Goal: Communication & Community: Answer question/provide support

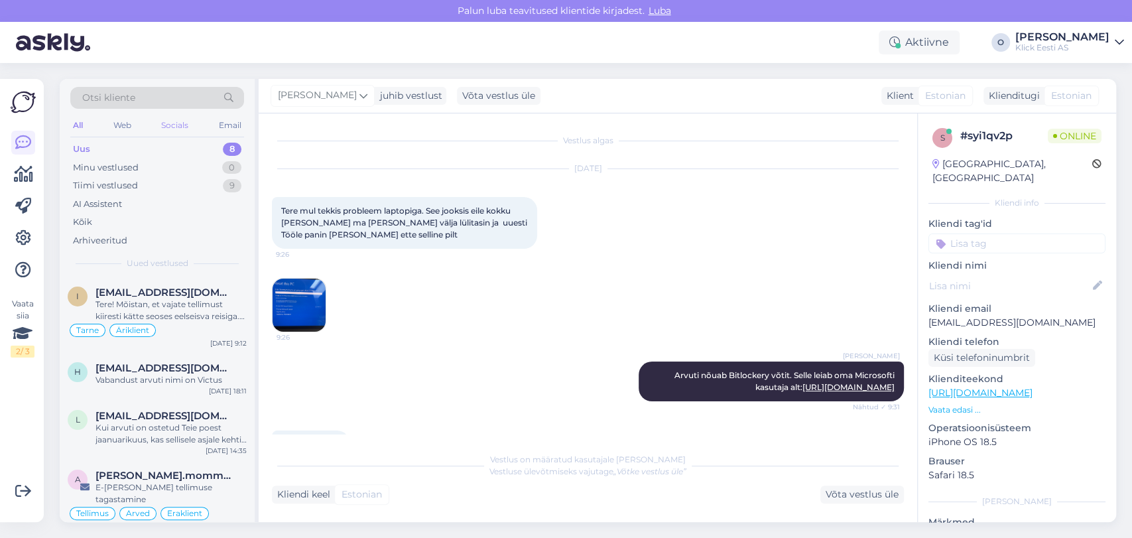
scroll to position [344, 0]
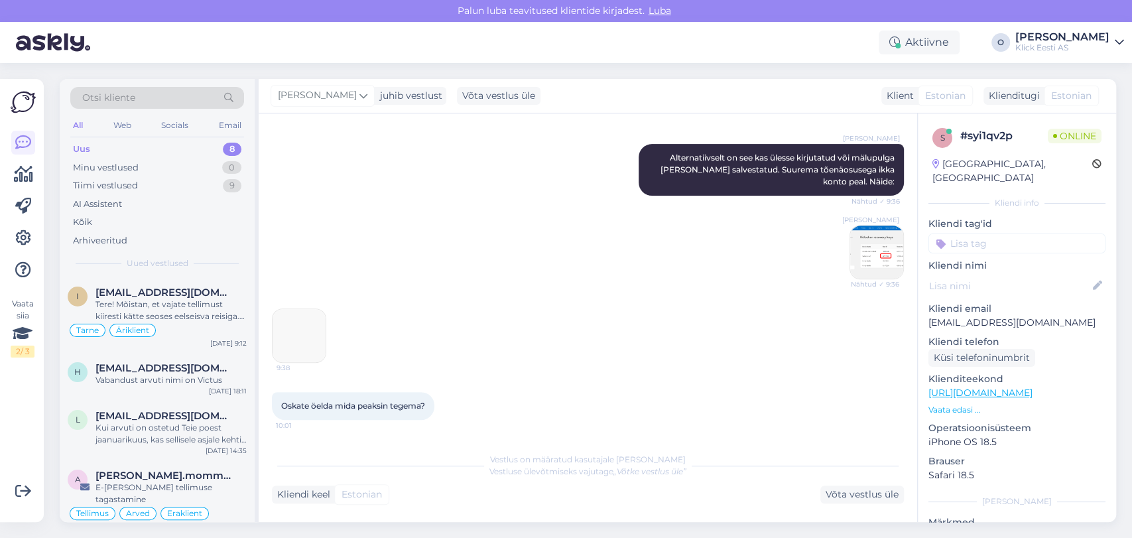
click at [157, 143] on div "Uus 8" at bounding box center [157, 149] width 174 height 19
click at [140, 288] on span "[EMAIL_ADDRESS][DOMAIN_NAME]" at bounding box center [165, 293] width 138 height 12
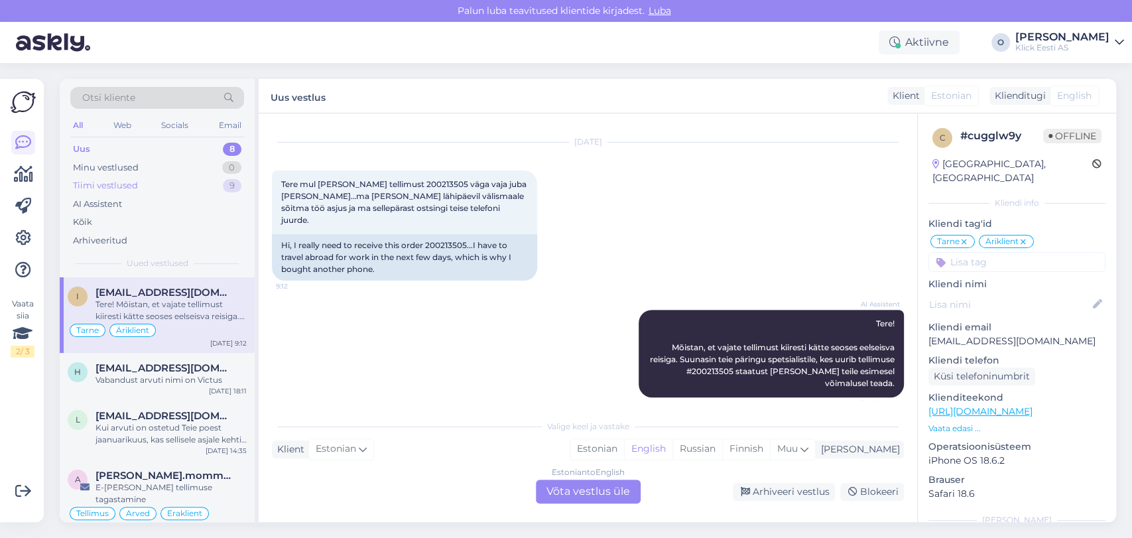
click at [176, 185] on div "Tiimi vestlused 9" at bounding box center [157, 185] width 174 height 19
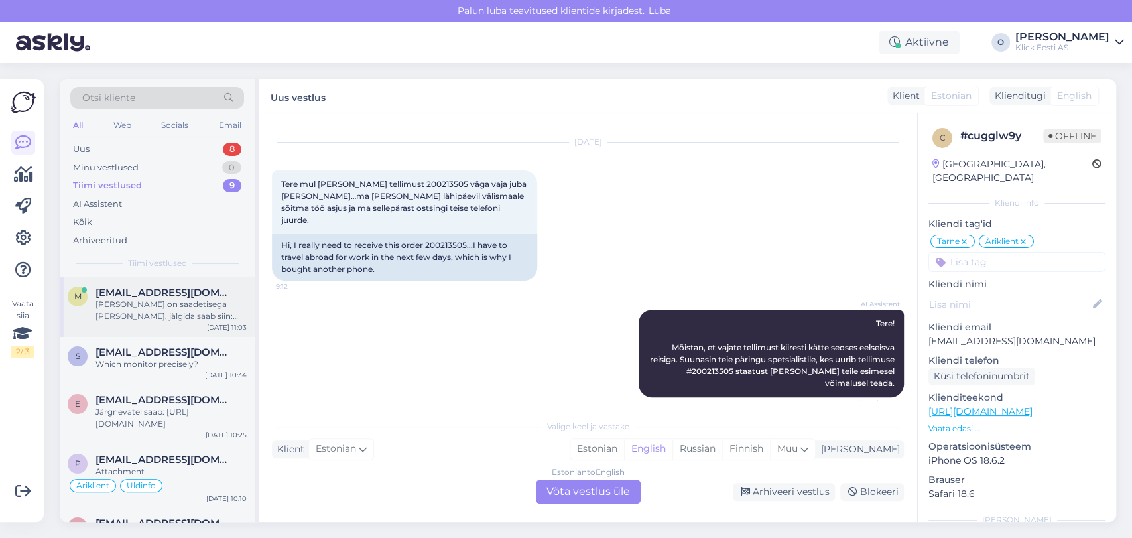
click at [143, 291] on span "[EMAIL_ADDRESS][DOMAIN_NAME]" at bounding box center [165, 293] width 138 height 12
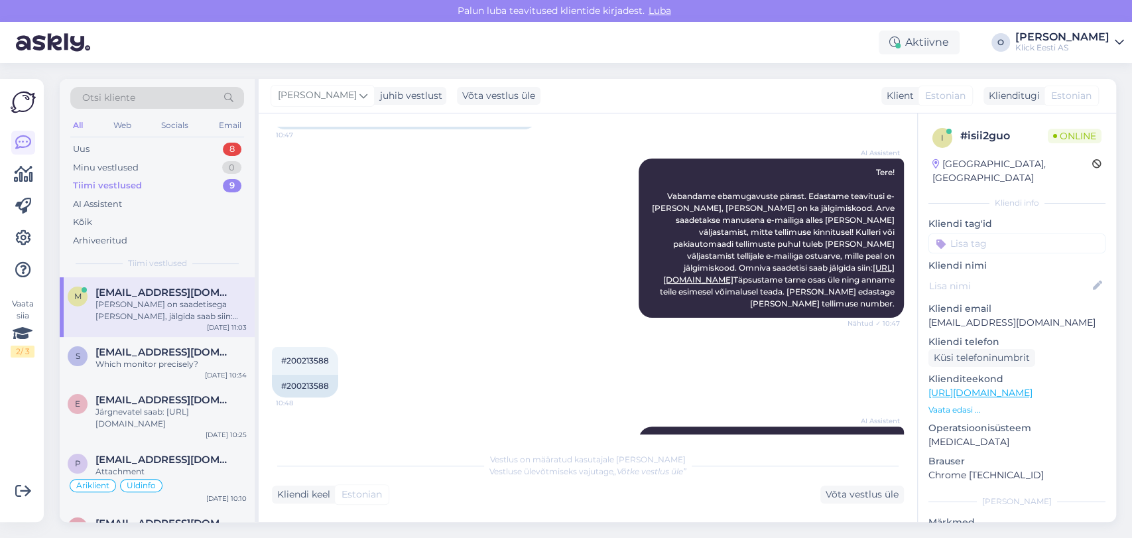
scroll to position [265, 0]
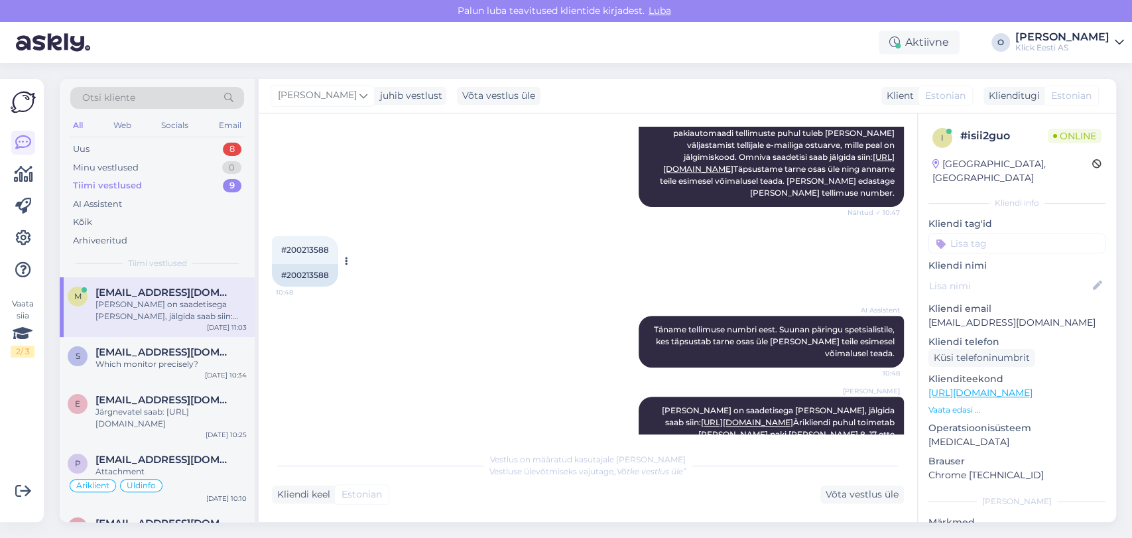
click at [324, 255] on span "#200213588" at bounding box center [305, 250] width 48 height 10
copy div "200213588 10:48"
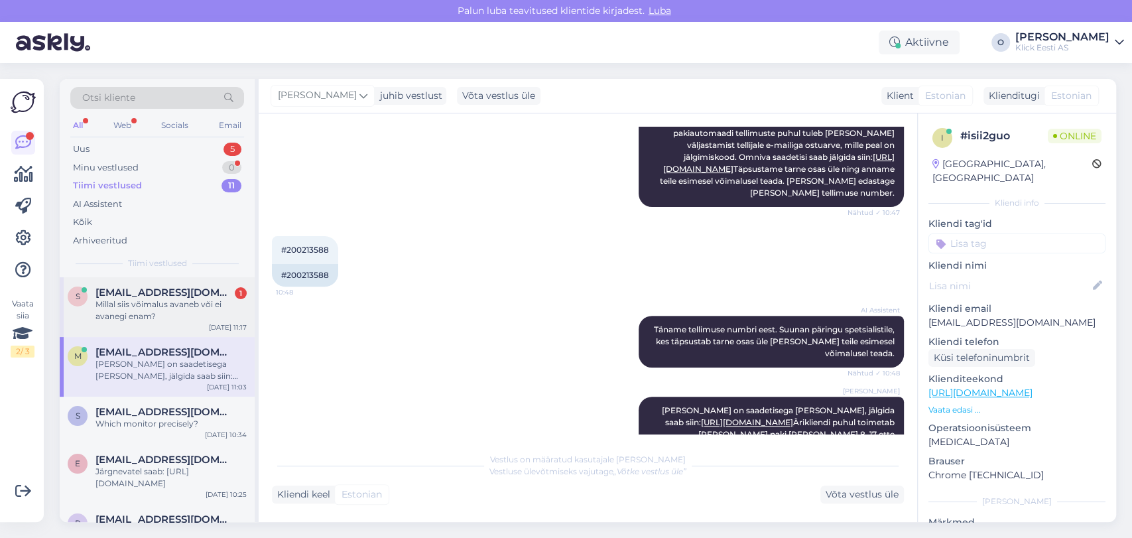
click at [151, 280] on div "s [EMAIL_ADDRESS][DOMAIN_NAME] 1 Millal siis võimalus avaneb või ei avanegi ena…" at bounding box center [157, 307] width 195 height 60
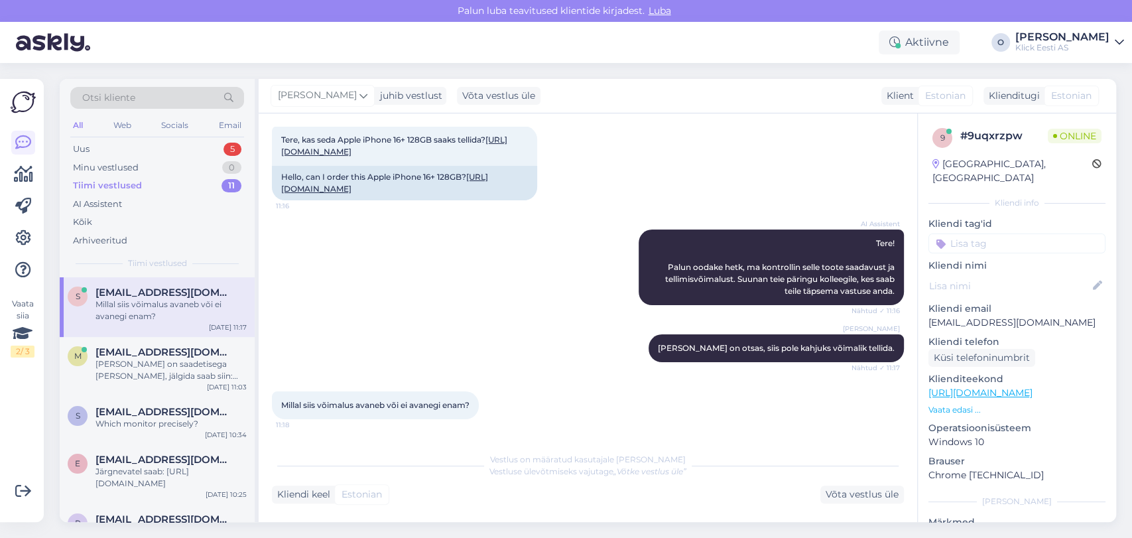
scroll to position [118, 0]
click at [127, 143] on div "Uus 5" at bounding box center [157, 149] width 174 height 19
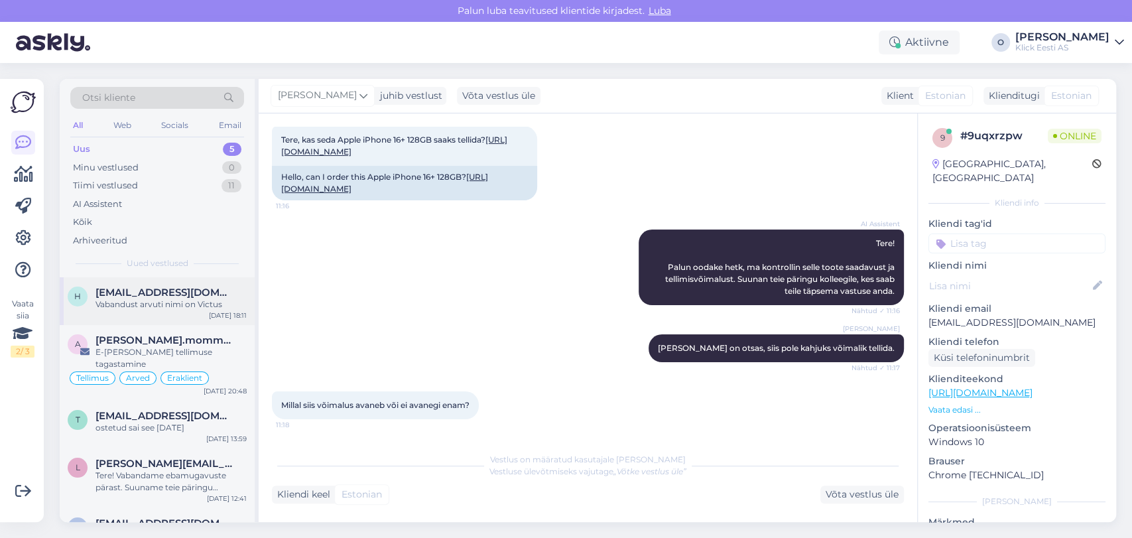
click at [112, 289] on span "[EMAIL_ADDRESS][DOMAIN_NAME]" at bounding box center [165, 293] width 138 height 12
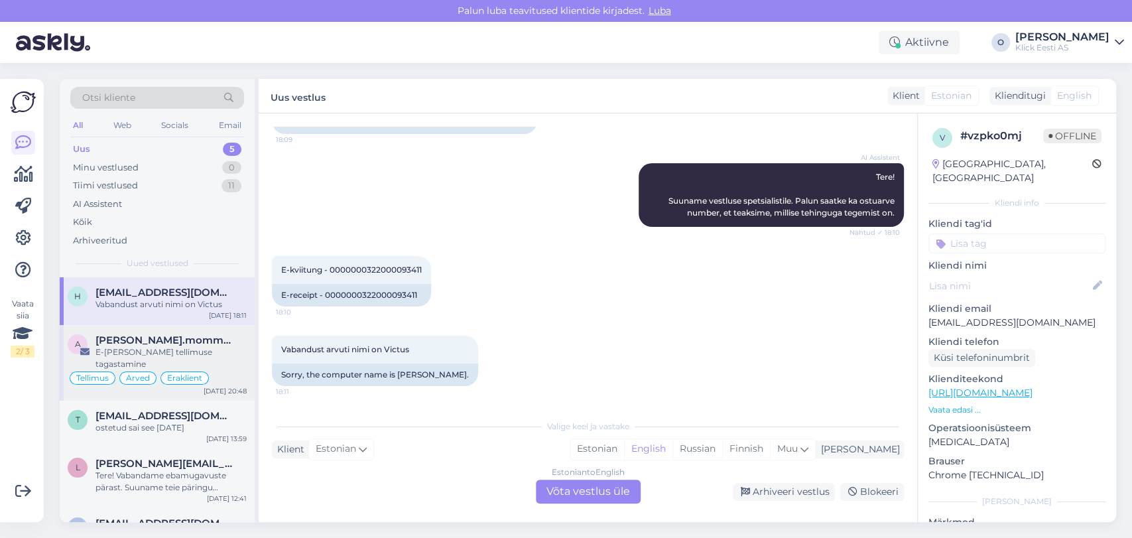
click at [177, 332] on div "a [PERSON_NAME].mommeja via [EMAIL_ADDRESS][DOMAIN_NAME] E-[PERSON_NAME] tellim…" at bounding box center [157, 363] width 195 height 76
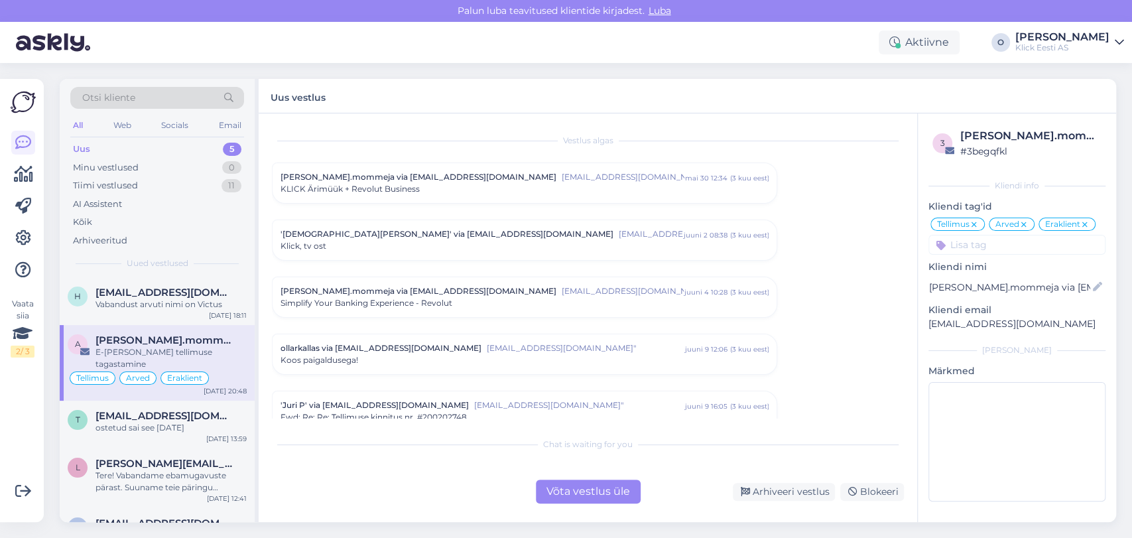
scroll to position [5016, 0]
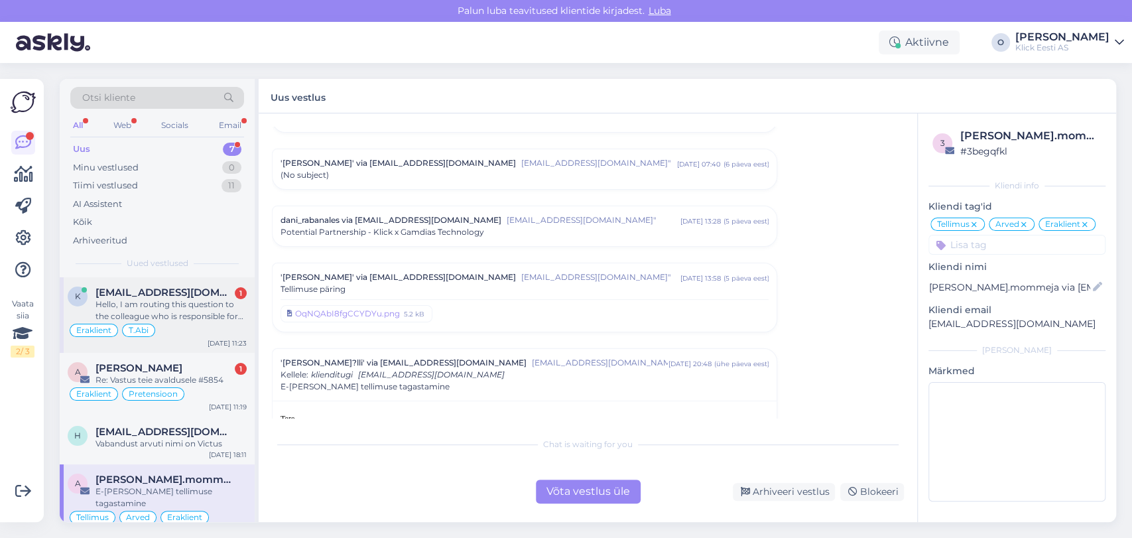
click at [149, 293] on span "[EMAIL_ADDRESS][DOMAIN_NAME]" at bounding box center [165, 293] width 138 height 12
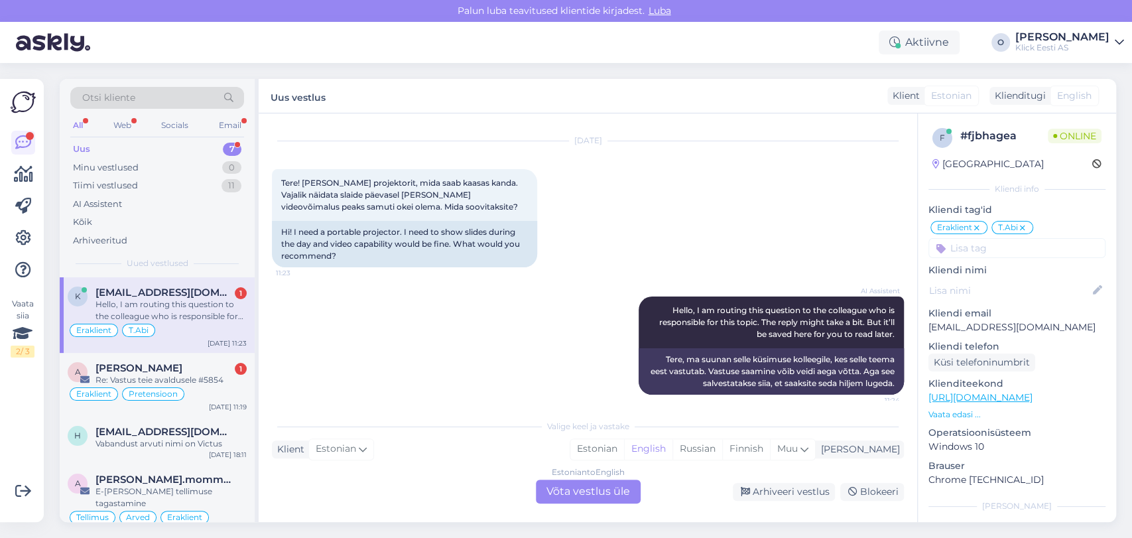
click at [149, 283] on div "k [EMAIL_ADDRESS][DOMAIN_NAME] 1 Hello, I am routing this question to the colle…" at bounding box center [157, 315] width 195 height 76
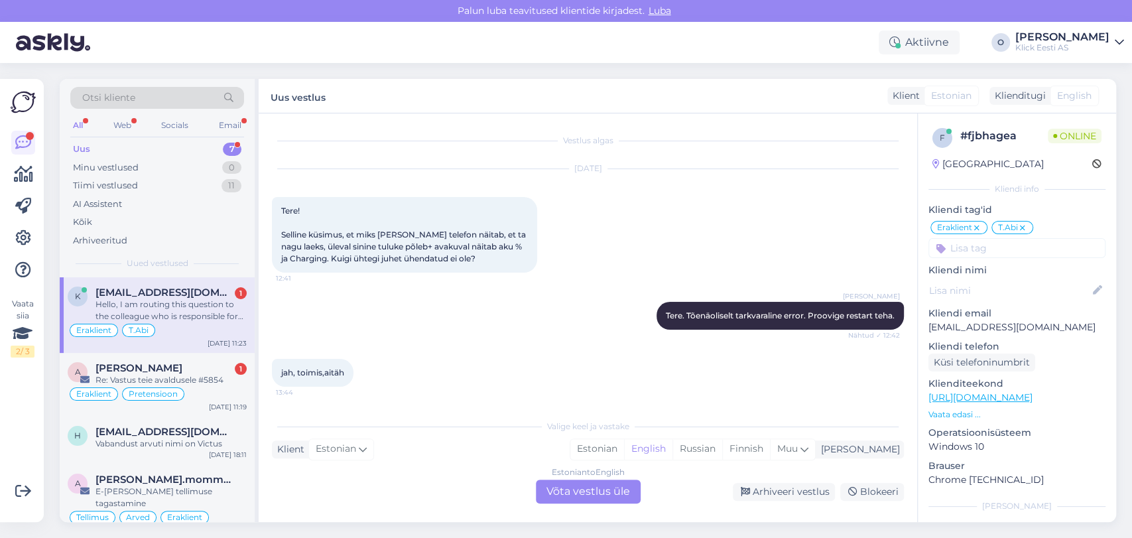
click at [149, 283] on div "k [EMAIL_ADDRESS][DOMAIN_NAME] 1 Hello, I am routing this question to the colle…" at bounding box center [157, 315] width 195 height 76
click at [127, 367] on span "[PERSON_NAME]" at bounding box center [139, 368] width 87 height 12
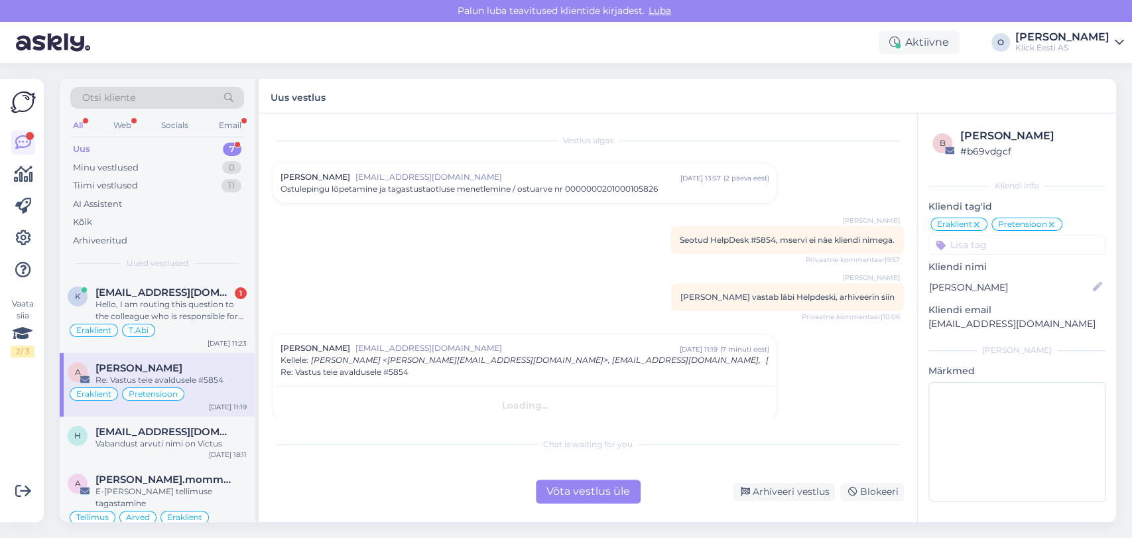
scroll to position [10, 0]
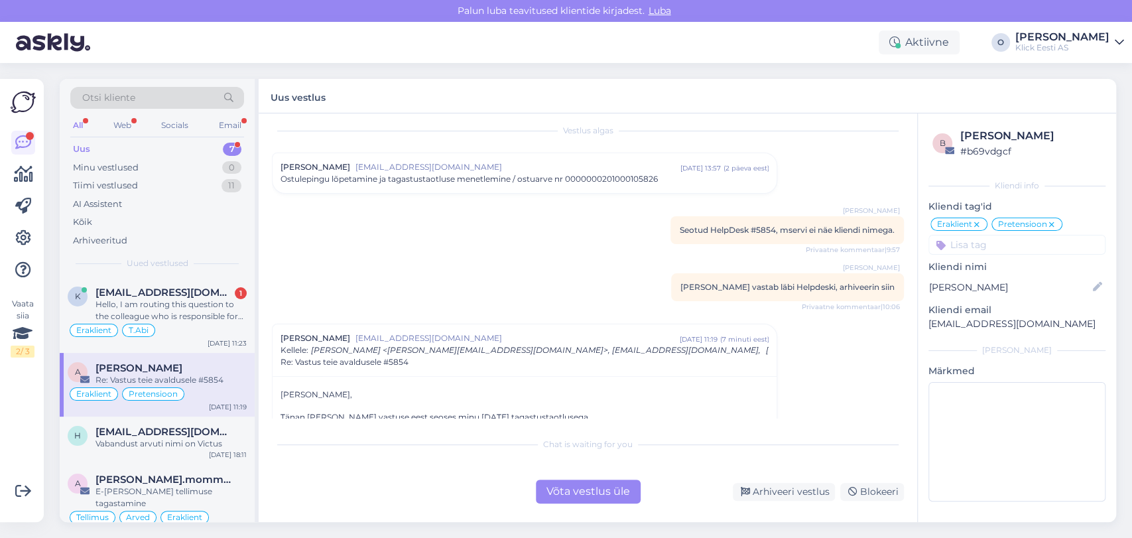
click at [909, 419] on div "Vestlus [PERSON_NAME] [EMAIL_ADDRESS][DOMAIN_NAME] [DATE] 13:57 ( 2 päeva eest …" at bounding box center [588, 317] width 659 height 409
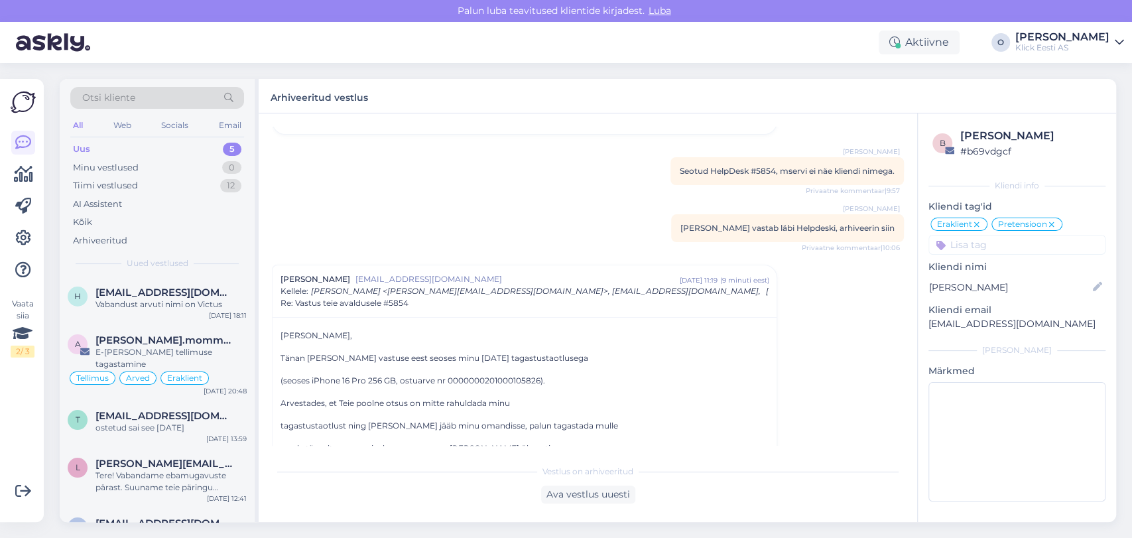
scroll to position [82, 0]
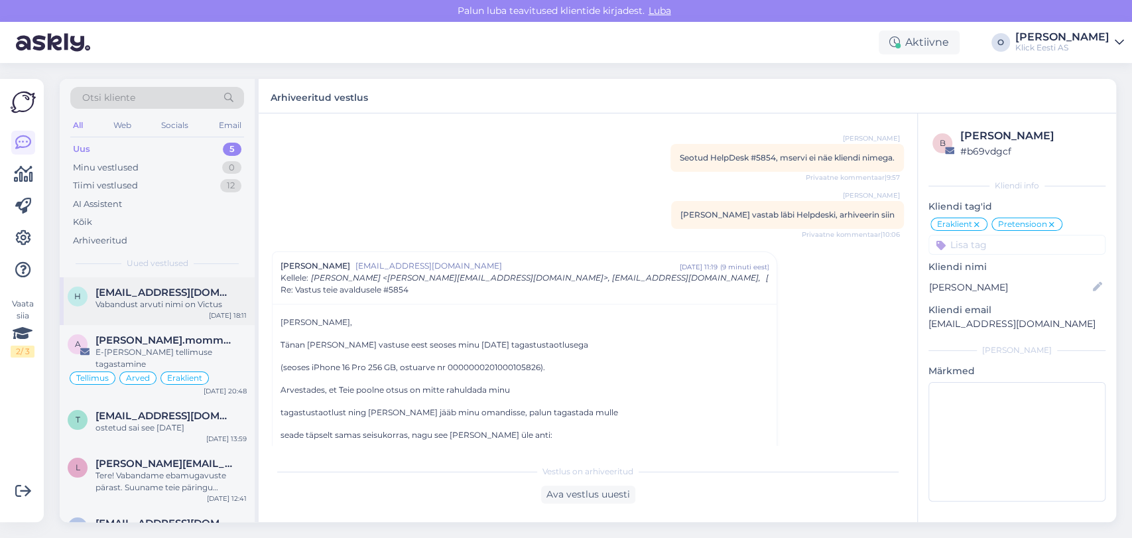
click at [155, 290] on span "[EMAIL_ADDRESS][DOMAIN_NAME]" at bounding box center [165, 293] width 138 height 12
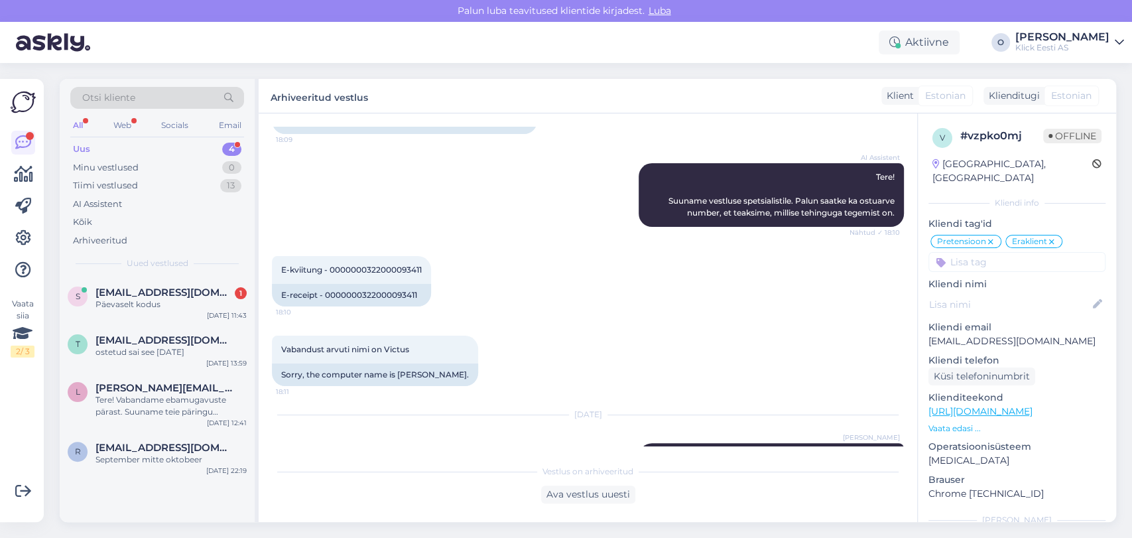
scroll to position [249, 0]
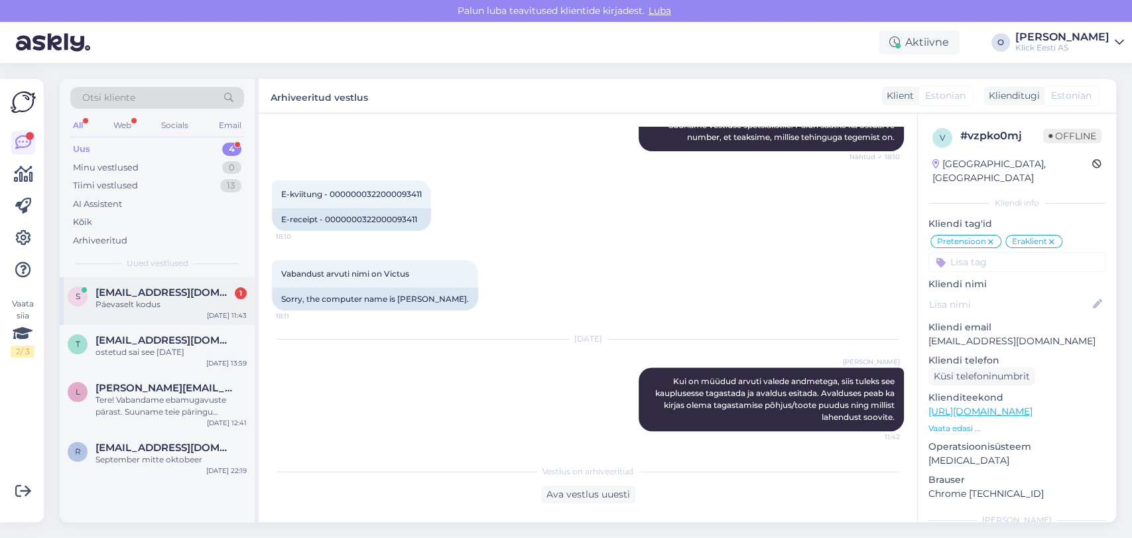
click at [134, 298] on div "Päevaselt kodus" at bounding box center [171, 304] width 151 height 12
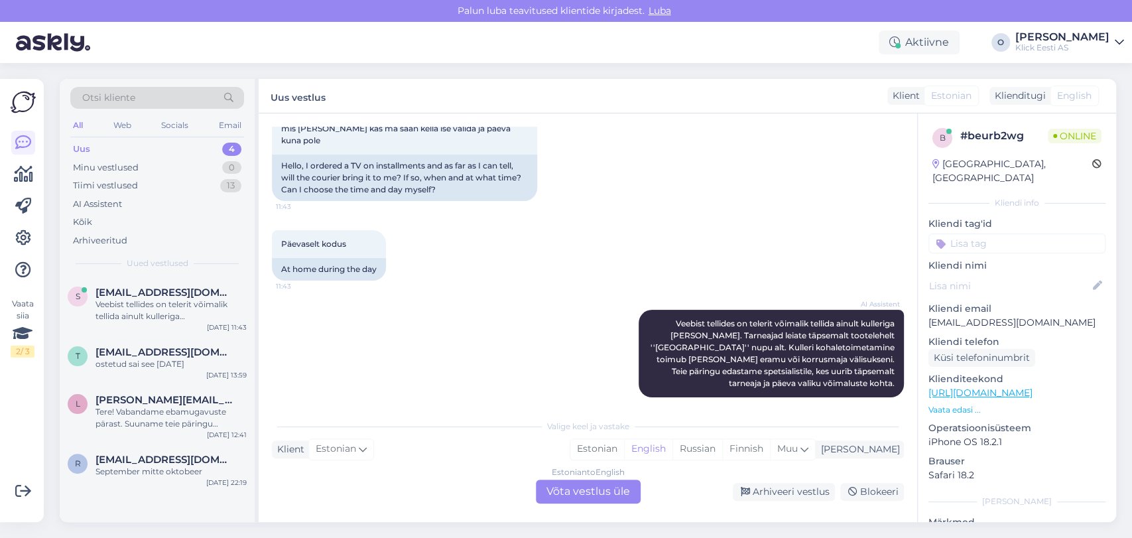
scroll to position [105, 0]
drag, startPoint x: 909, startPoint y: 237, endPoint x: 887, endPoint y: 151, distance: 89.4
click at [887, 151] on div "[DATE] Tere , tellisin järelmaksuga teleka ja nagu aru saan kas [PERSON_NAME] t…" at bounding box center [588, 132] width 632 height 167
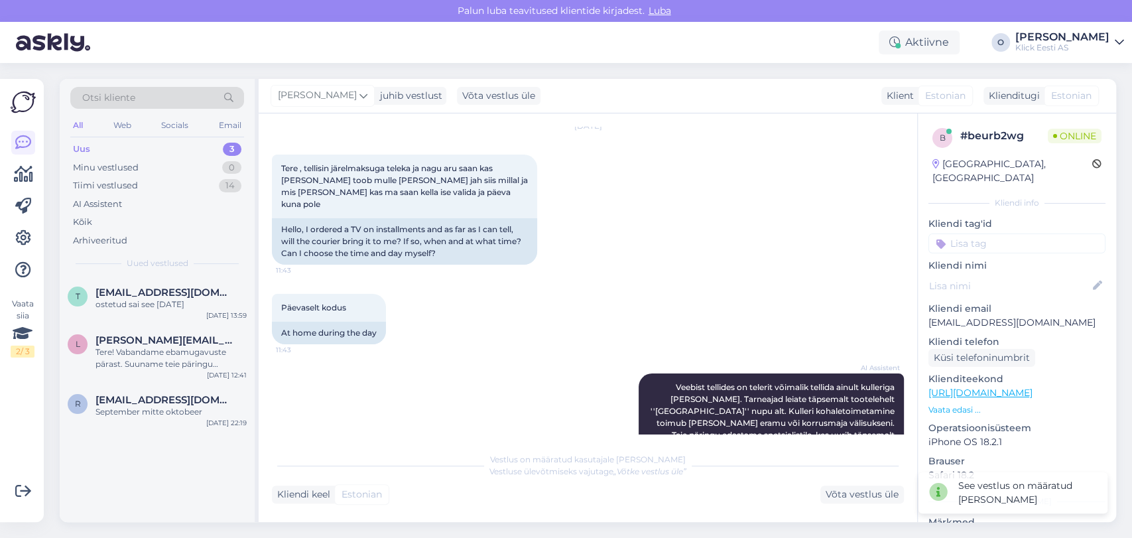
scroll to position [13, 0]
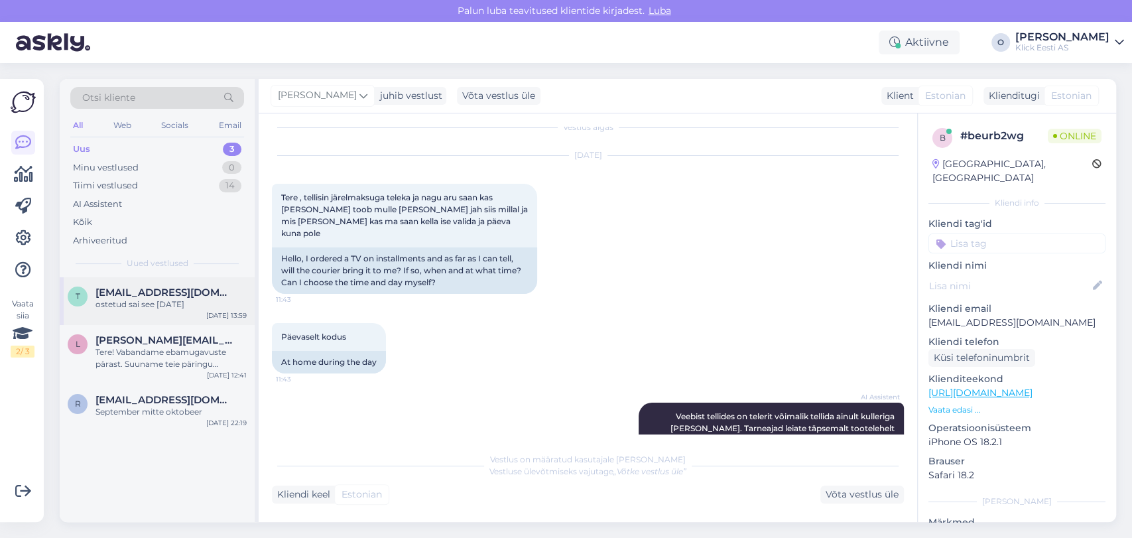
click at [170, 297] on span "[EMAIL_ADDRESS][DOMAIN_NAME]" at bounding box center [165, 293] width 138 height 12
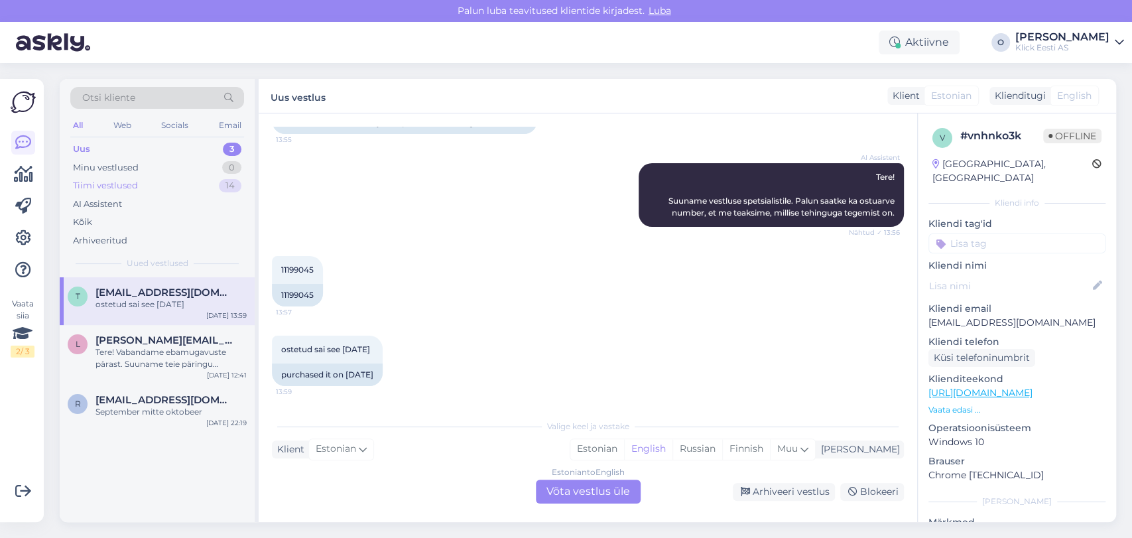
click at [164, 184] on div "Tiimi vestlused 14" at bounding box center [157, 185] width 174 height 19
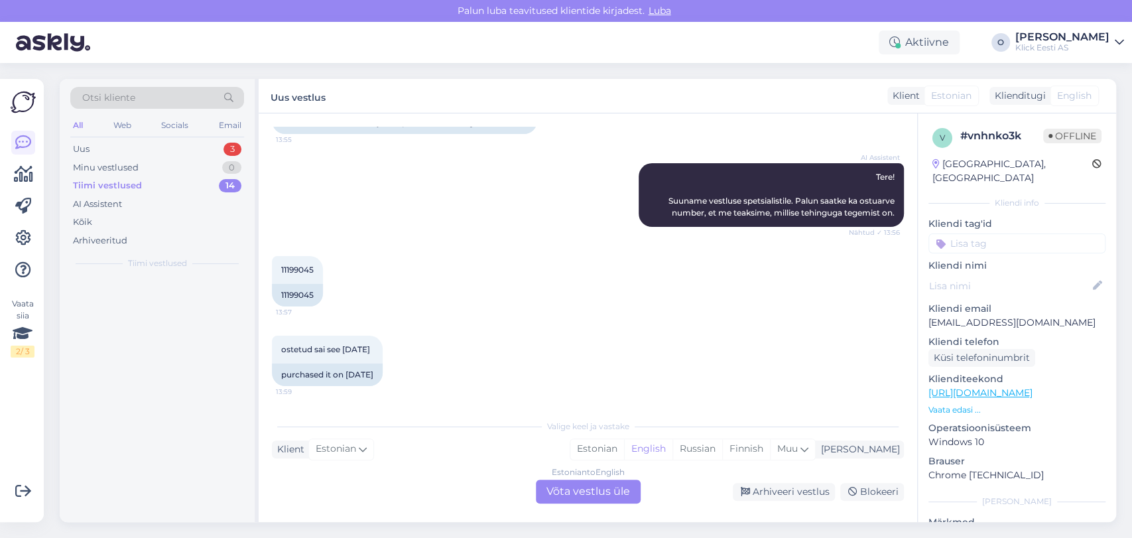
click at [164, 184] on div "Tiimi vestlused 14" at bounding box center [157, 185] width 174 height 19
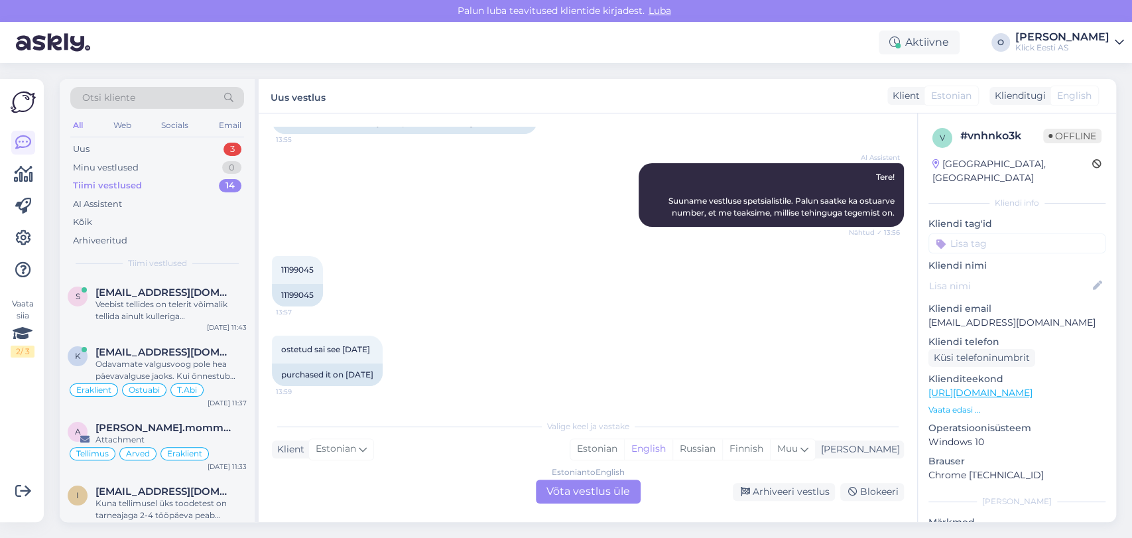
click at [164, 184] on div "Tiimi vestlused 14" at bounding box center [157, 185] width 174 height 19
click at [151, 148] on div "Uus 3" at bounding box center [157, 149] width 174 height 19
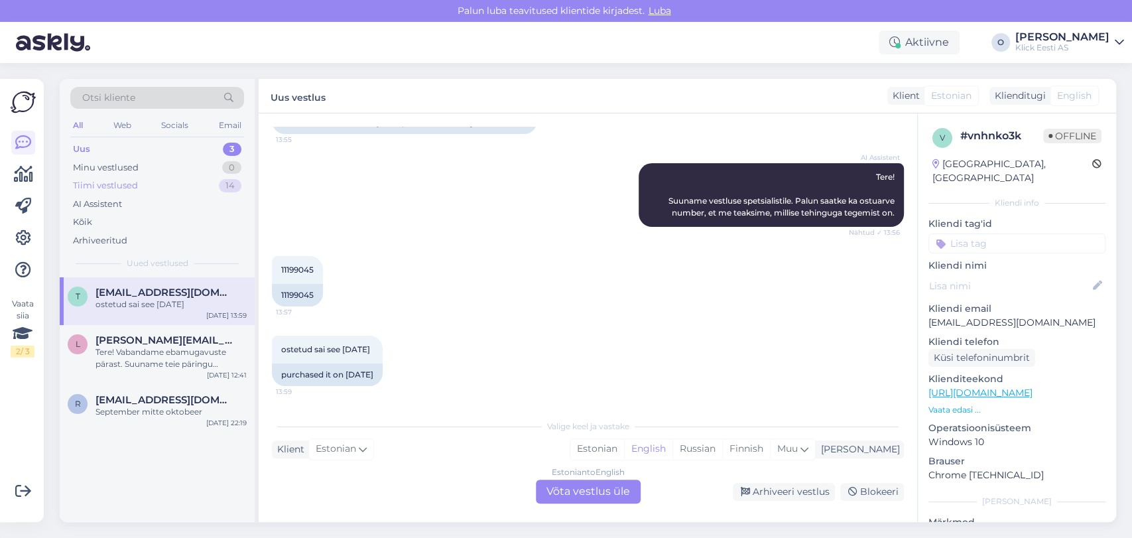
click at [145, 186] on div "Tiimi vestlused 14" at bounding box center [157, 185] width 174 height 19
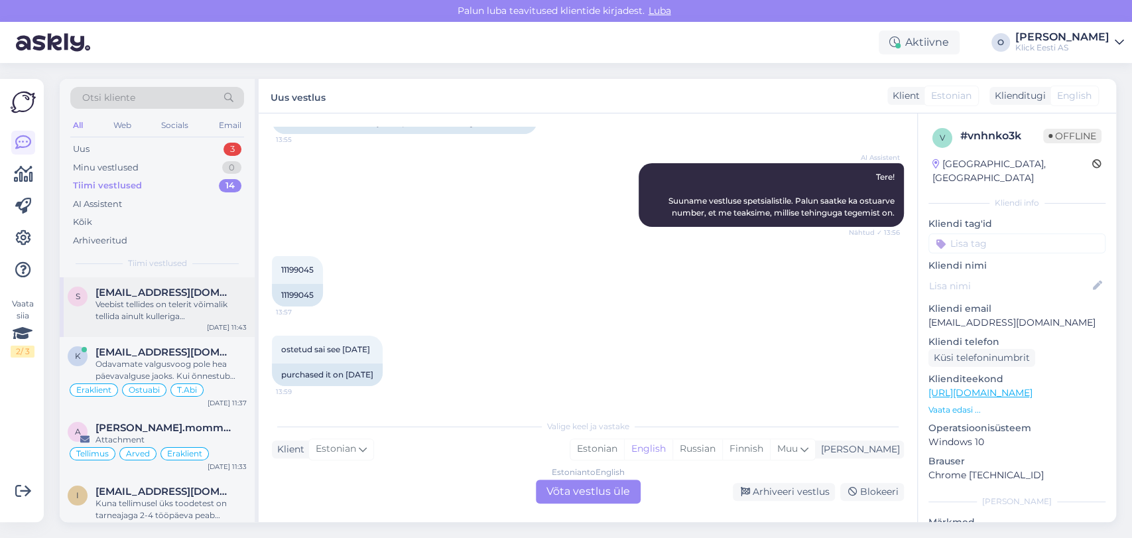
click at [106, 299] on div "Veebist tellides on telerit võimalik tellida ainult kulleriga [PERSON_NAME]. Ta…" at bounding box center [171, 310] width 151 height 24
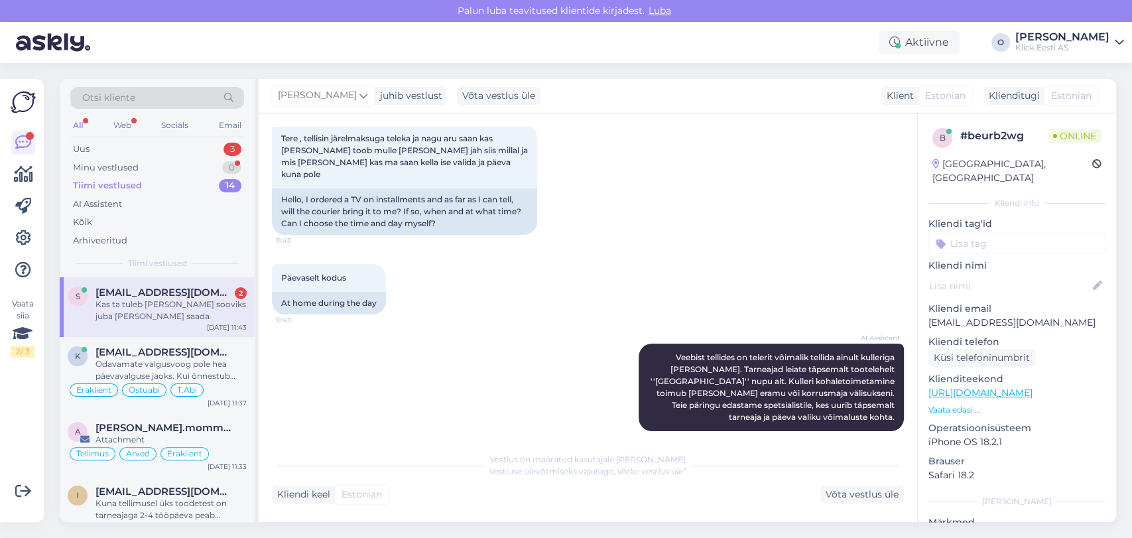
scroll to position [255, 0]
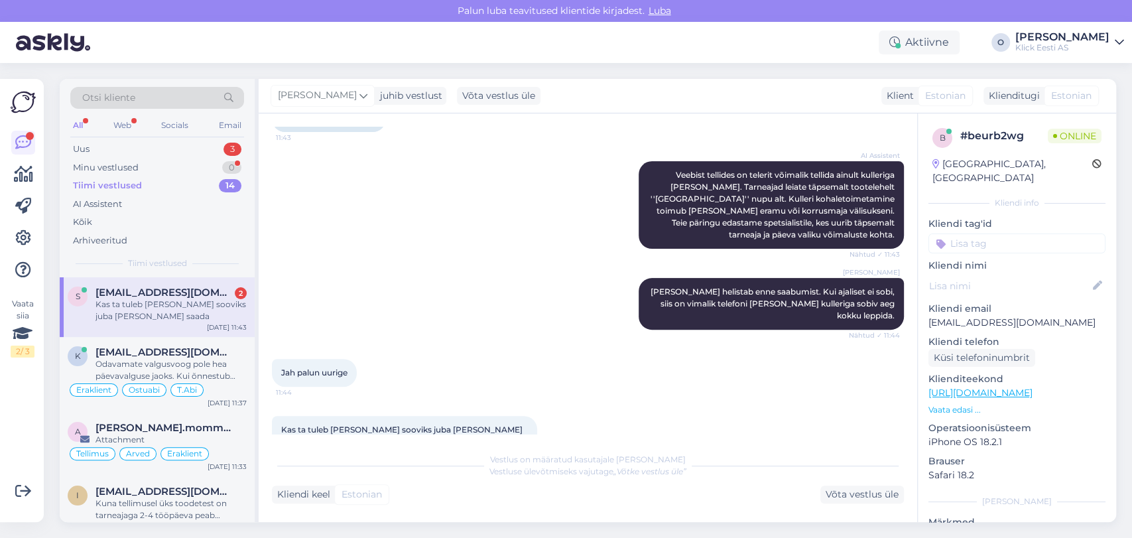
click at [137, 291] on span "[EMAIL_ADDRESS][DOMAIN_NAME]" at bounding box center [165, 293] width 138 height 12
click at [983, 302] on p "Kliendi email" at bounding box center [1017, 309] width 177 height 14
click at [982, 316] on p "[EMAIL_ADDRESS][DOMAIN_NAME]" at bounding box center [1017, 323] width 177 height 14
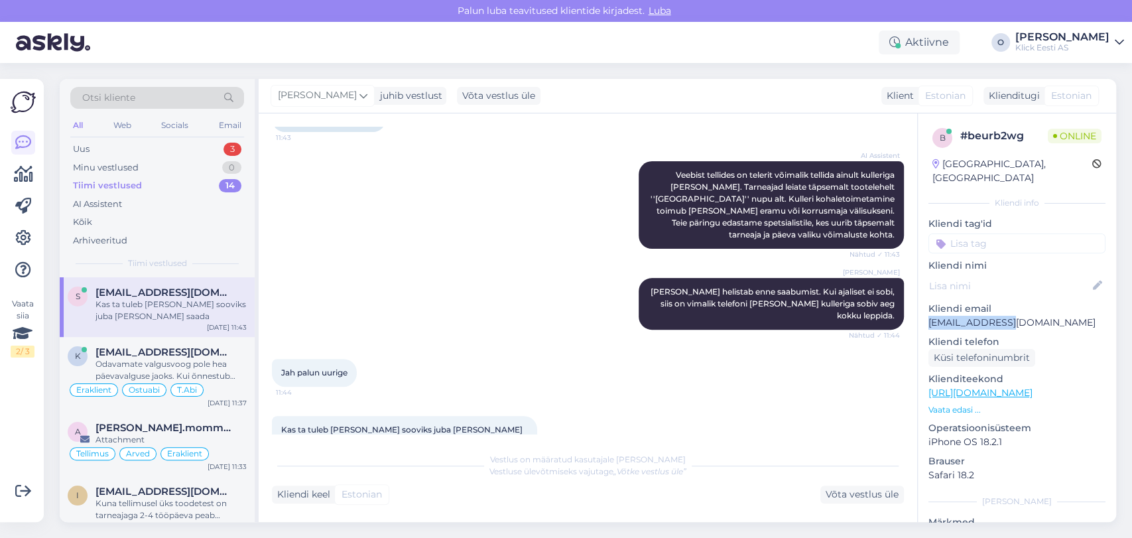
click at [982, 316] on p "[EMAIL_ADDRESS][DOMAIN_NAME]" at bounding box center [1017, 323] width 177 height 14
copy p "[EMAIL_ADDRESS][DOMAIN_NAME]"
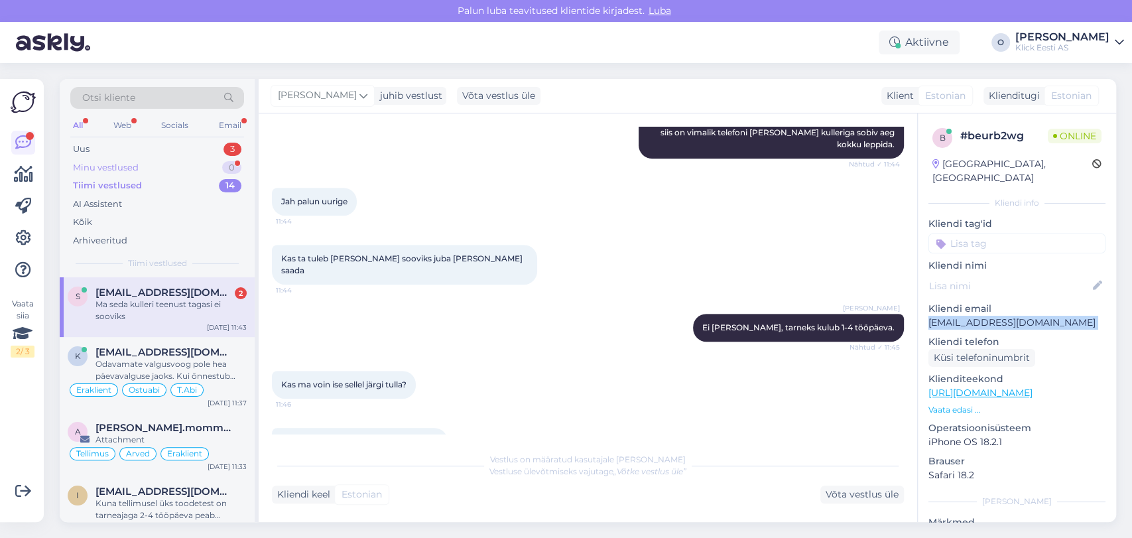
click at [147, 174] on div "Minu vestlused 0" at bounding box center [157, 168] width 174 height 19
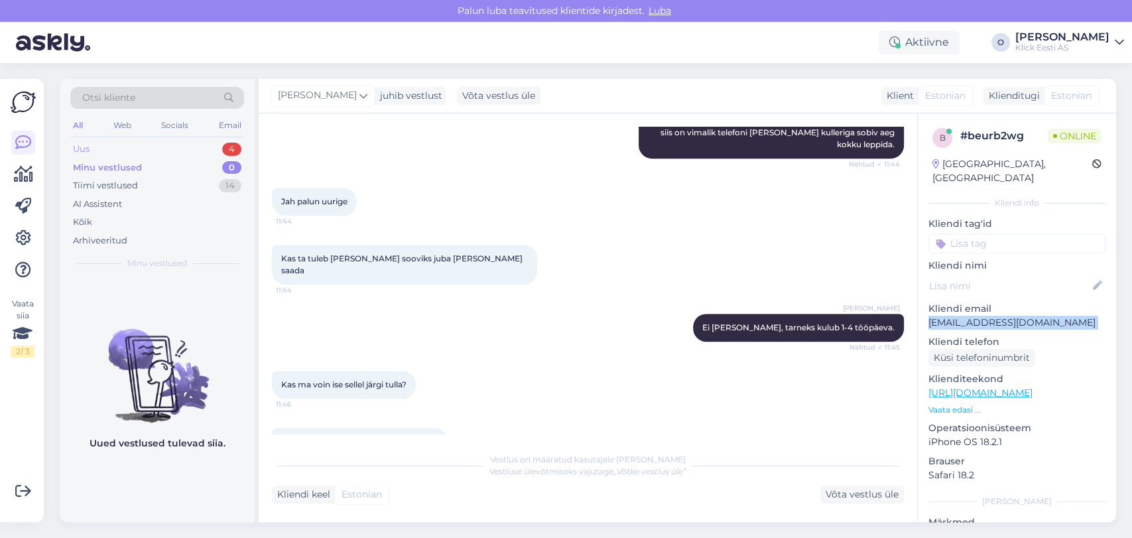
click at [153, 148] on div "Uus 4" at bounding box center [157, 149] width 174 height 19
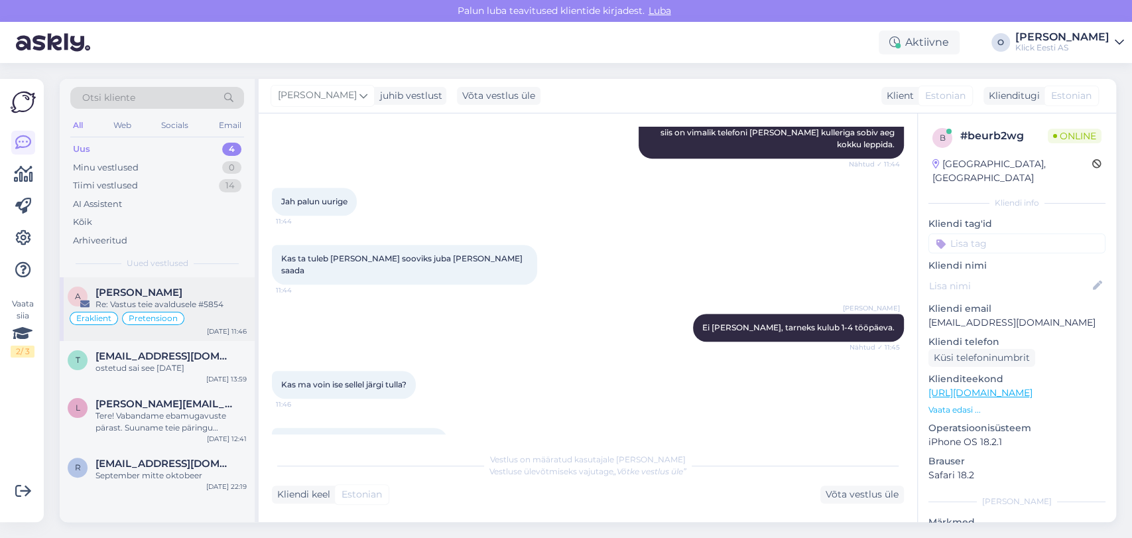
click at [122, 281] on div "A [PERSON_NAME] Re: [PERSON_NAME] avaldusele #5854 Eraklient Pretensioon [DATE]…" at bounding box center [157, 309] width 195 height 64
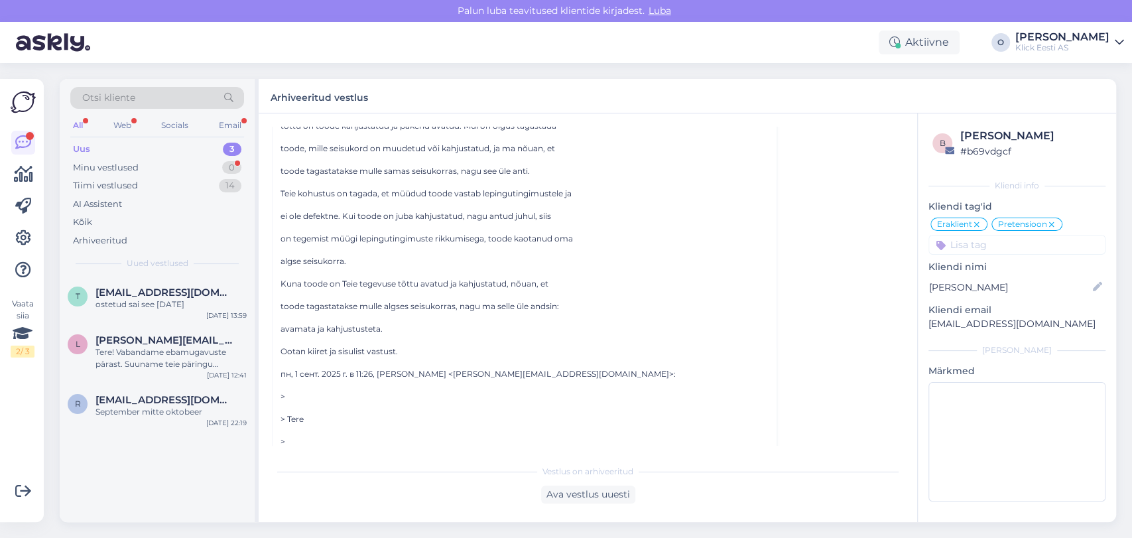
scroll to position [263, 0]
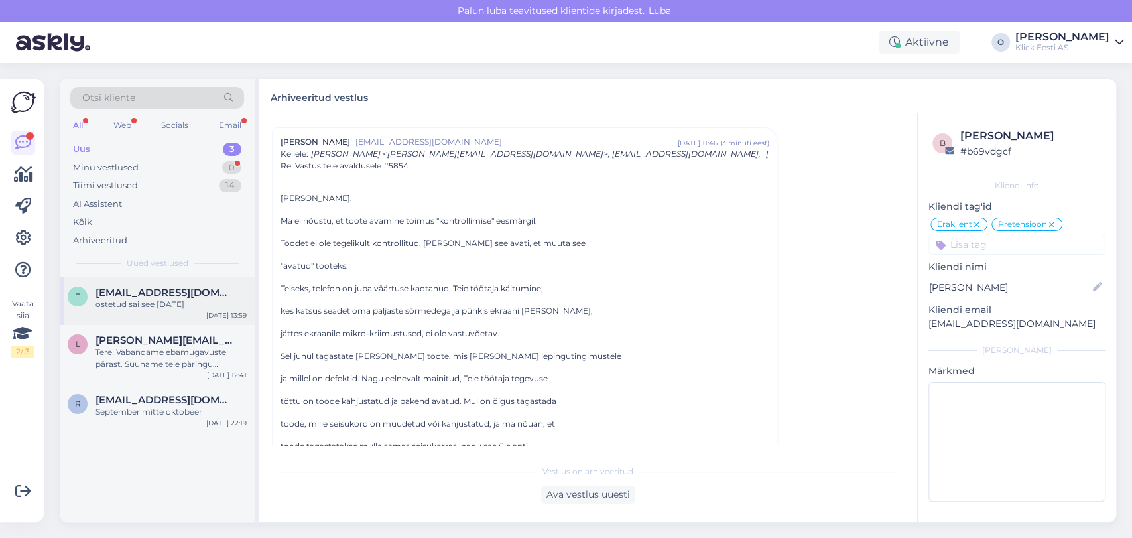
click at [137, 304] on div "ostetud sai see [DATE]" at bounding box center [171, 304] width 151 height 12
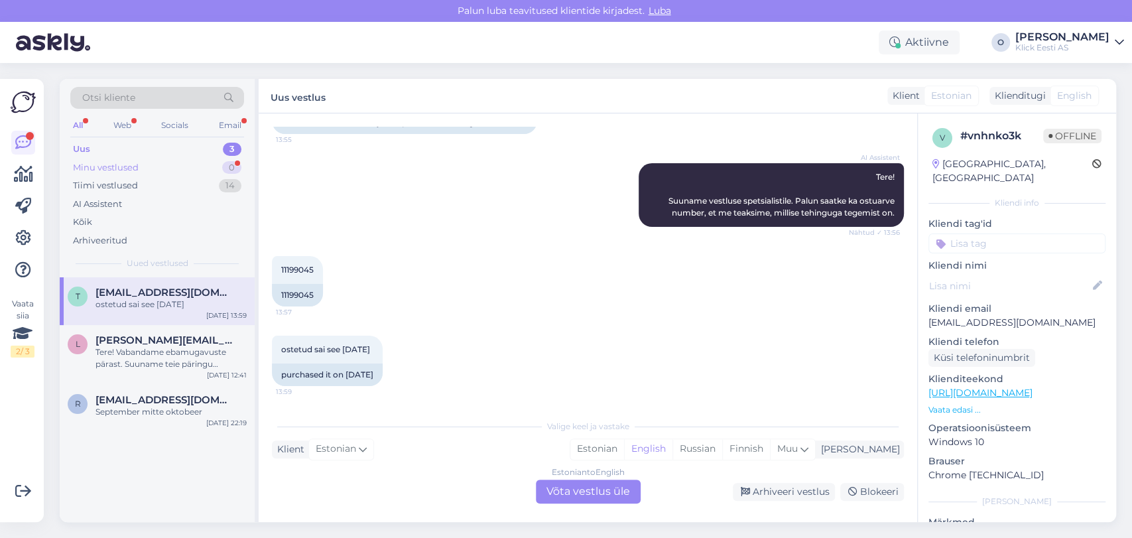
click at [147, 164] on div "Minu vestlused 0" at bounding box center [157, 168] width 174 height 19
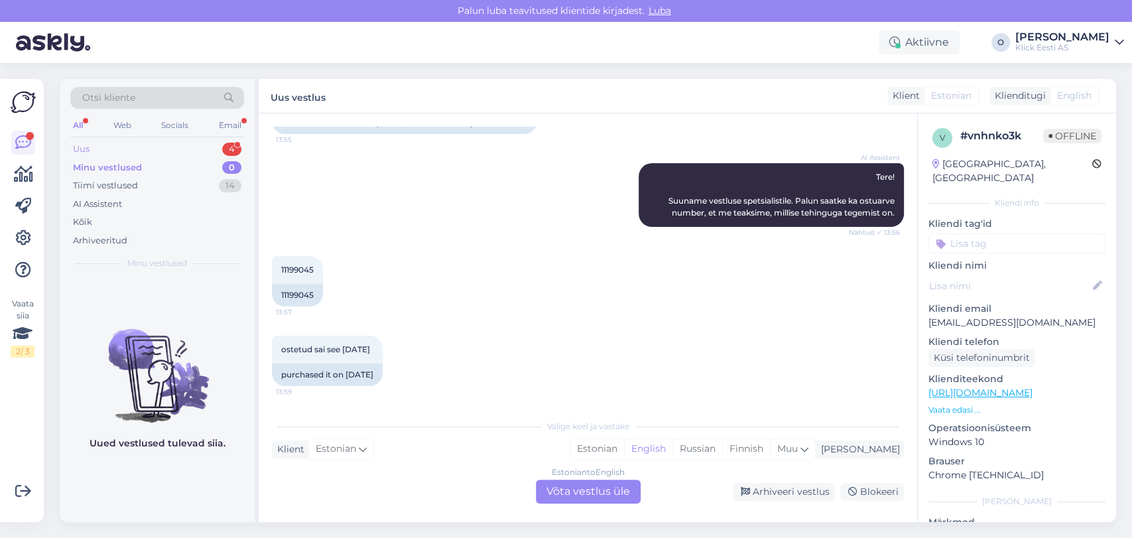
click at [135, 145] on div "Uus 4" at bounding box center [157, 149] width 174 height 19
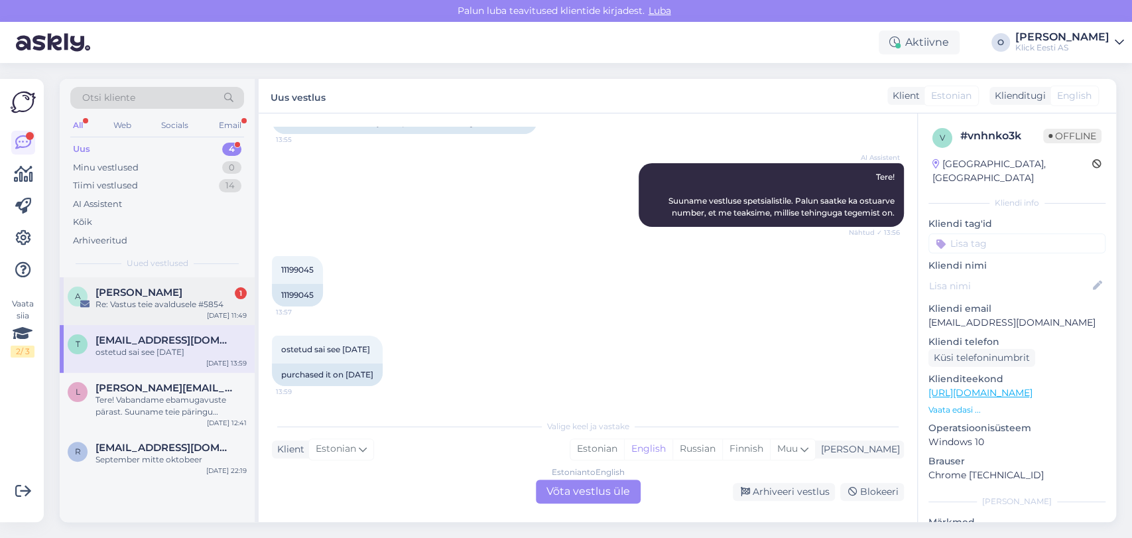
click at [127, 308] on div "Re: Vastus teie avaldusele #5854" at bounding box center [171, 304] width 151 height 12
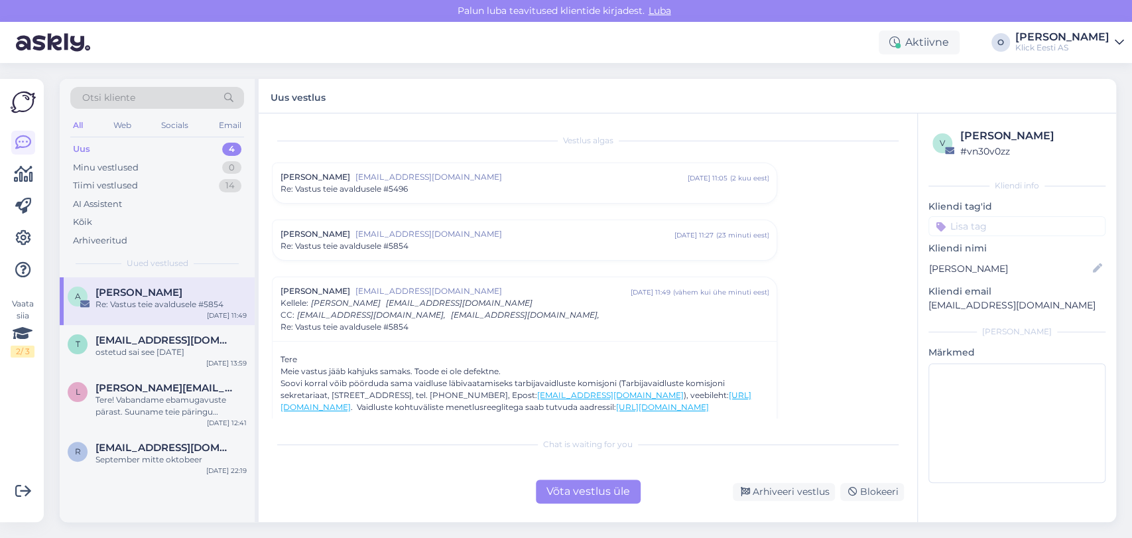
click at [306, 247] on span "Re: Vastus teie avaldusele #5854" at bounding box center [345, 246] width 128 height 12
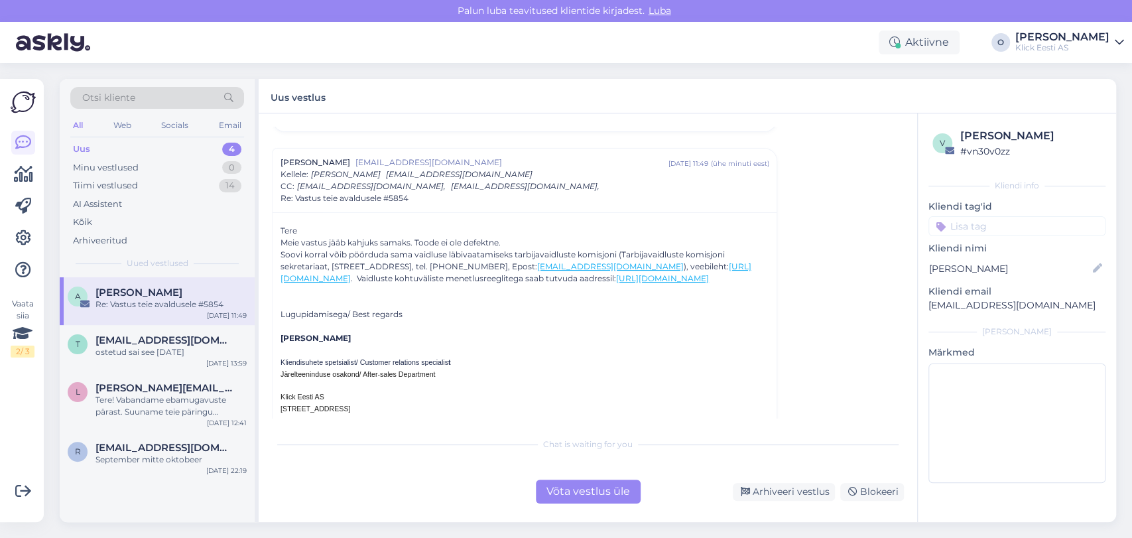
scroll to position [1289, 0]
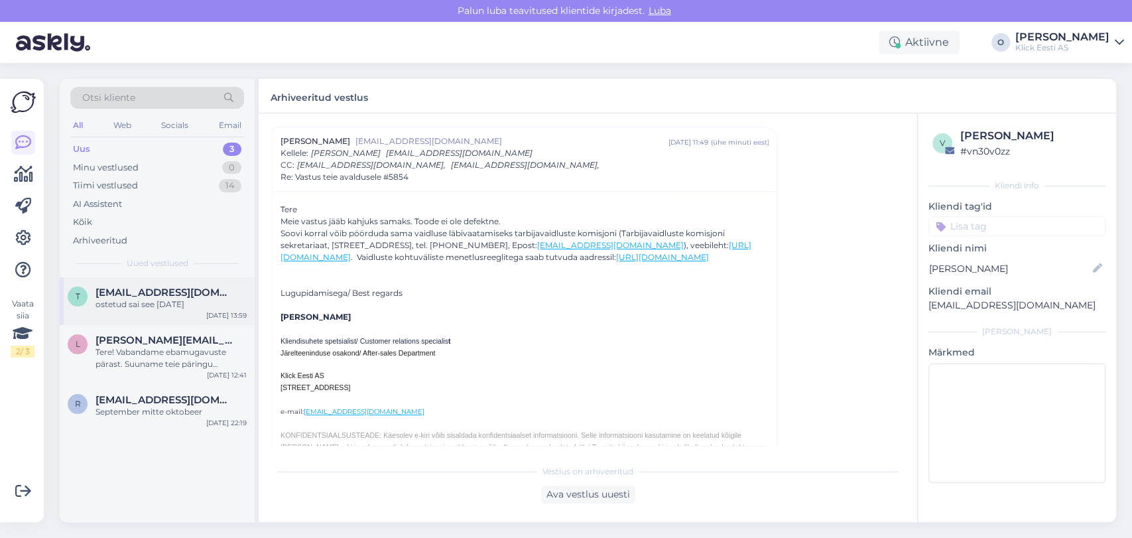
click at [133, 298] on div "ostetud sai see [DATE]" at bounding box center [171, 304] width 151 height 12
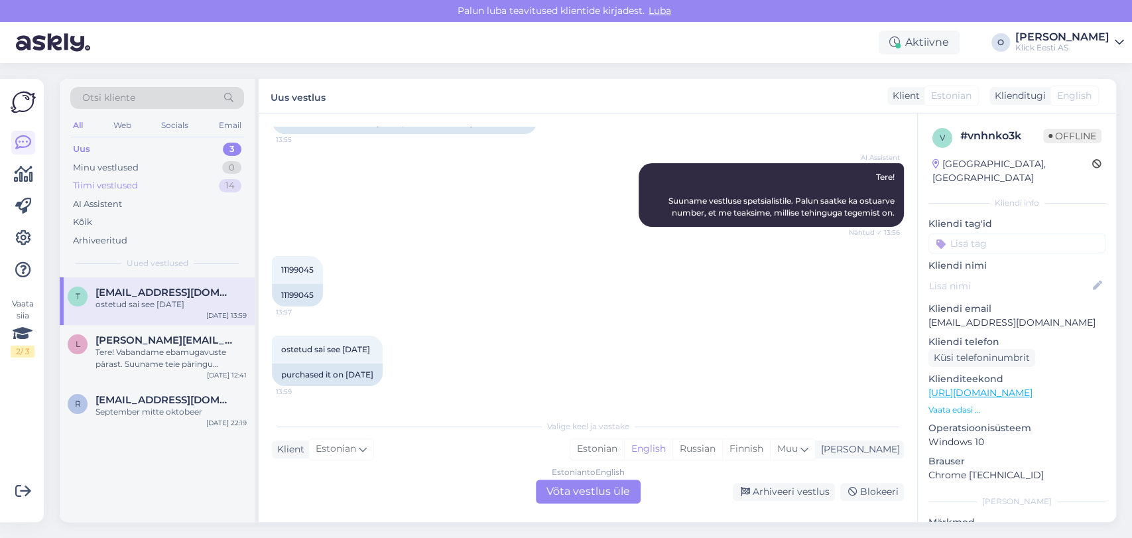
click at [159, 186] on div "Tiimi vestlused 14" at bounding box center [157, 185] width 174 height 19
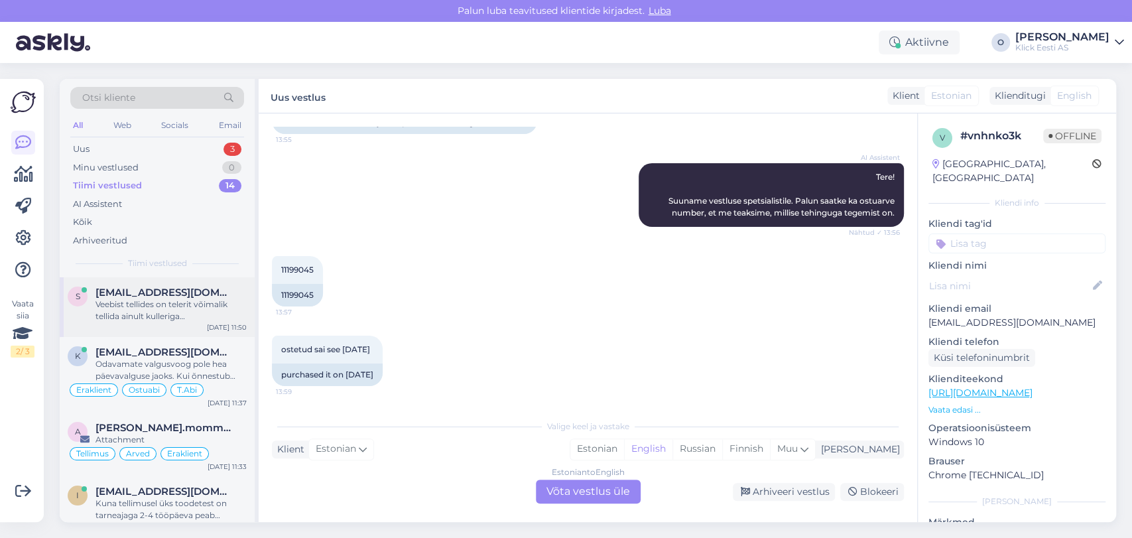
click at [150, 284] on div "s [EMAIL_ADDRESS][DOMAIN_NAME] Veebist tellides on telerit võimalik tellida ain…" at bounding box center [157, 307] width 195 height 60
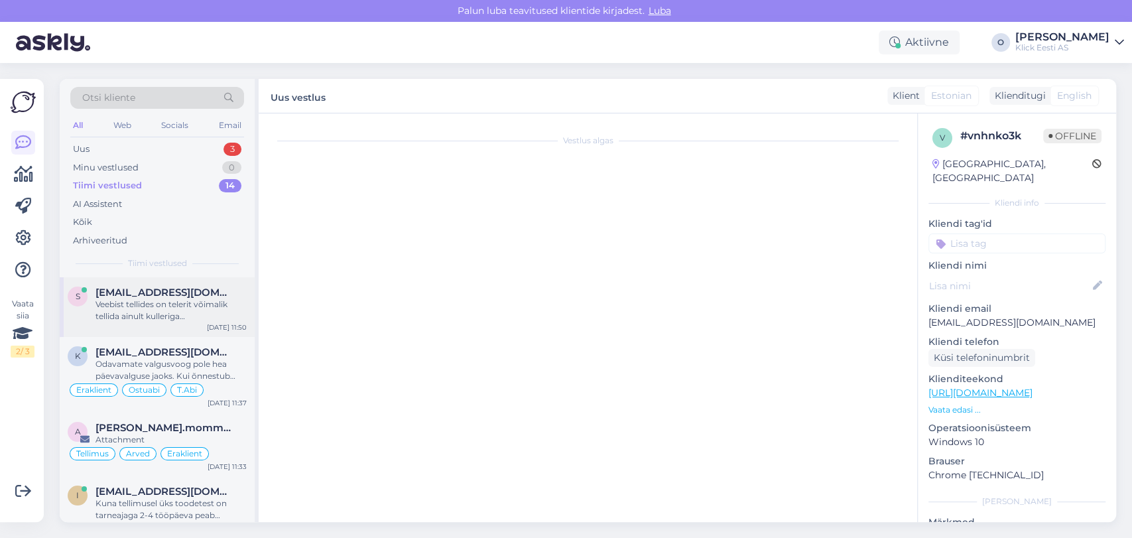
scroll to position [610, 0]
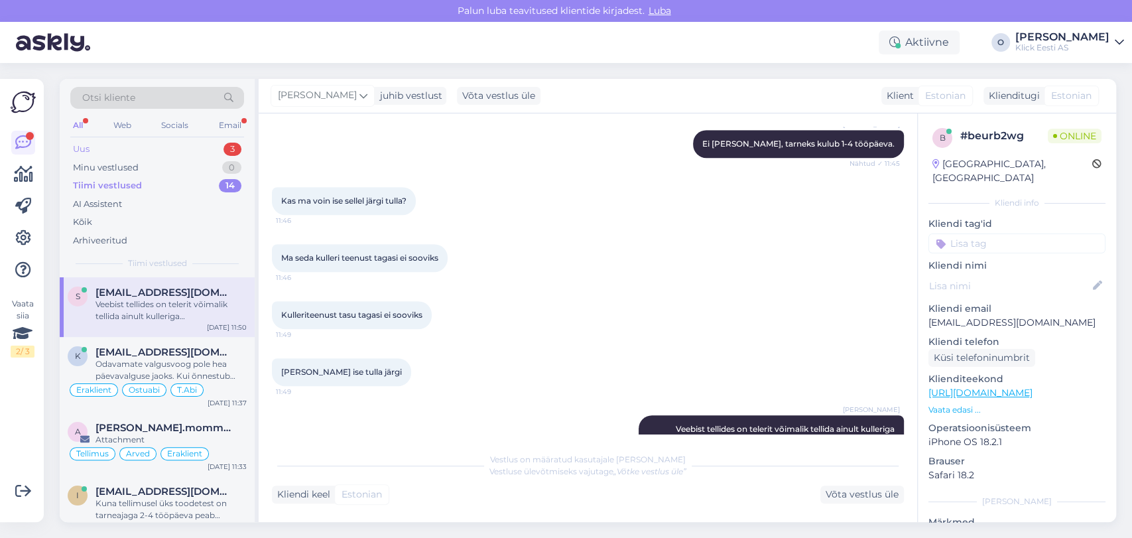
click at [130, 151] on div "Uus 3" at bounding box center [157, 149] width 174 height 19
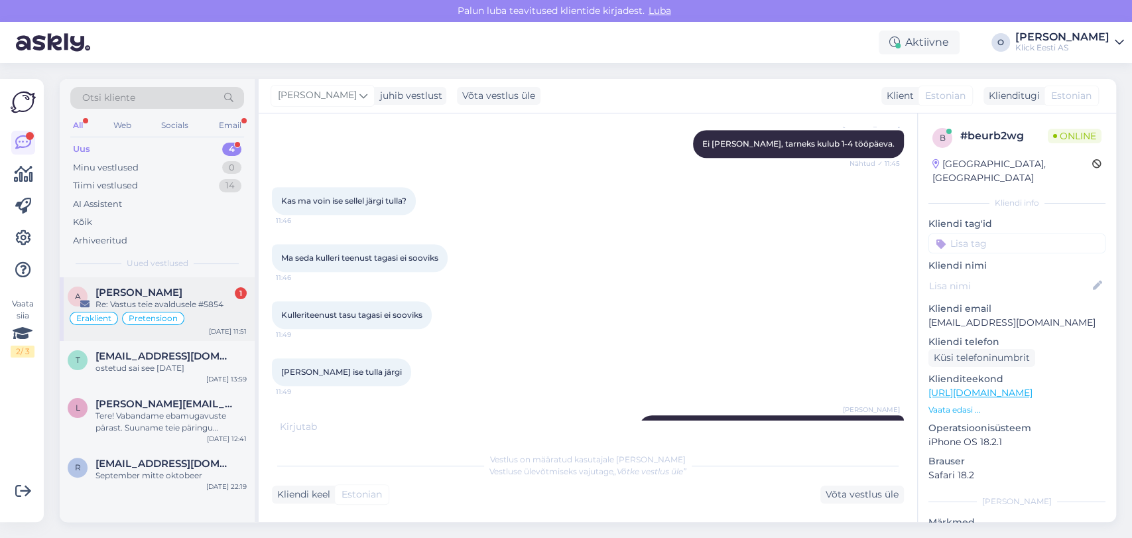
click at [123, 287] on span "[PERSON_NAME]" at bounding box center [139, 293] width 87 height 12
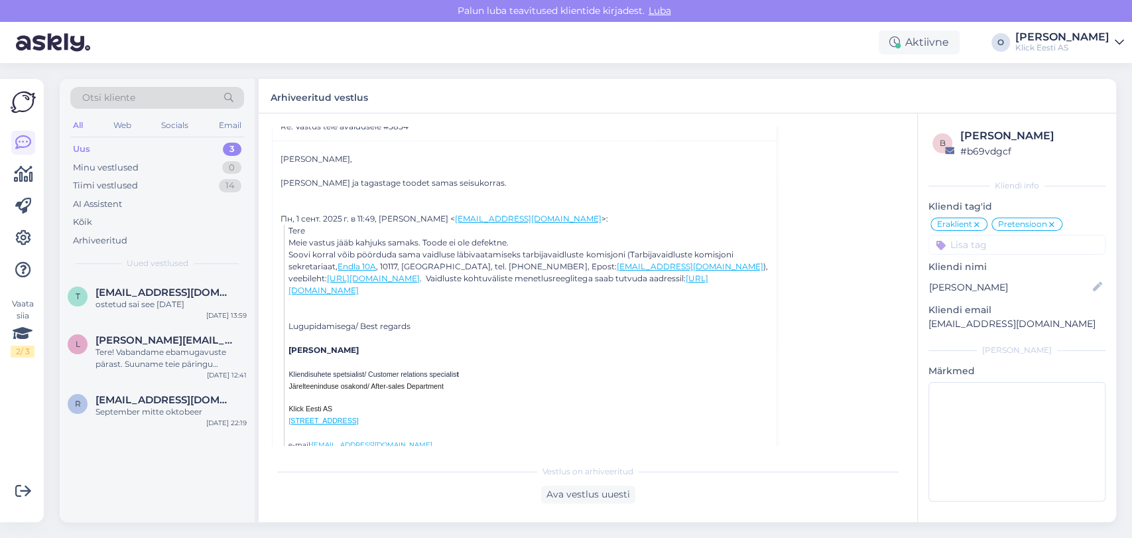
scroll to position [318, 0]
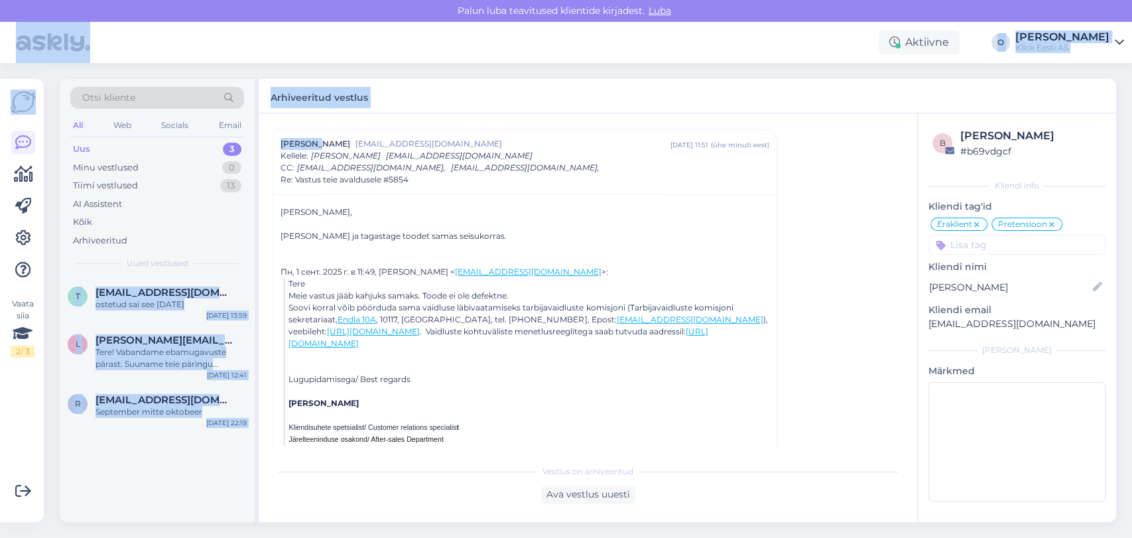
drag, startPoint x: 317, startPoint y: 135, endPoint x: 297, endPoint y: -38, distance: 174.2
click at [297, 0] on html "[PERSON_NAME] teavitused klientide kirjadest. Luba Aktiivne O [PERSON_NAME] Ees…" at bounding box center [566, 269] width 1132 height 538
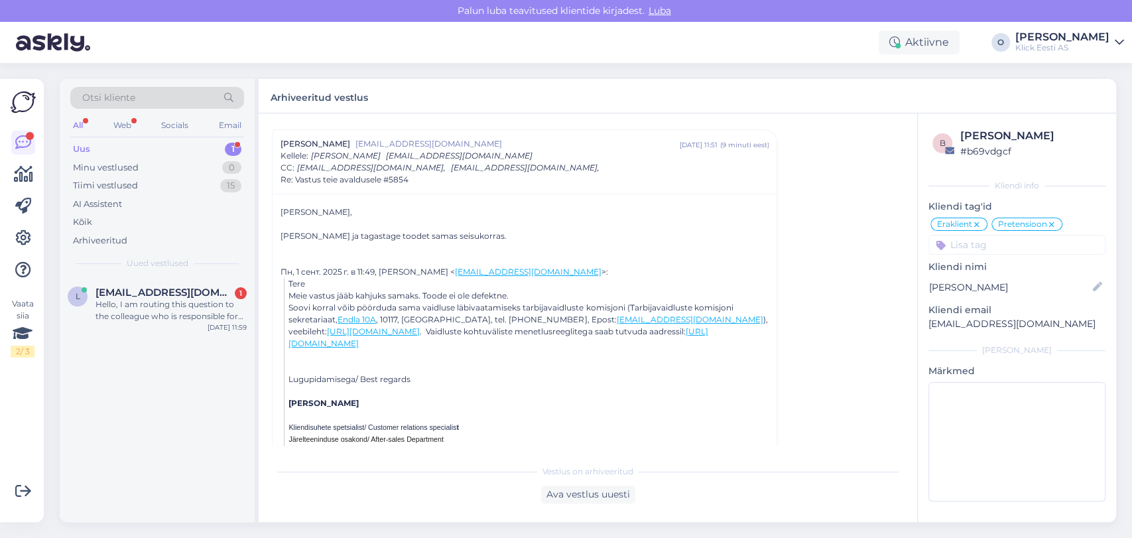
click at [371, 221] on div at bounding box center [525, 224] width 488 height 12
click at [216, 318] on div "Hello, I am routing this question to the colleague who is responsible for this …" at bounding box center [171, 310] width 151 height 24
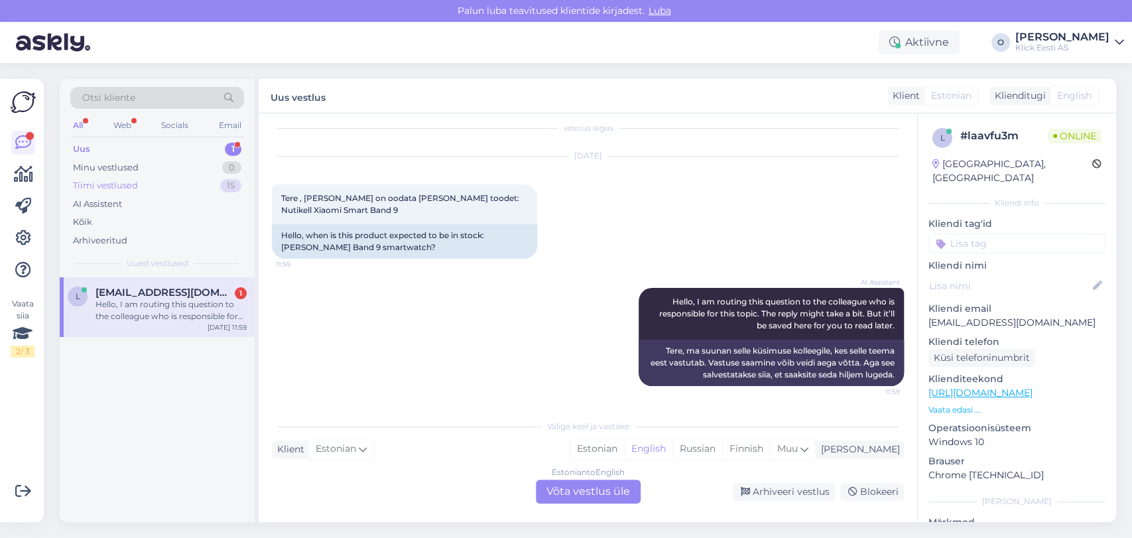
click at [175, 178] on div "Tiimi vestlused 15" at bounding box center [157, 185] width 174 height 19
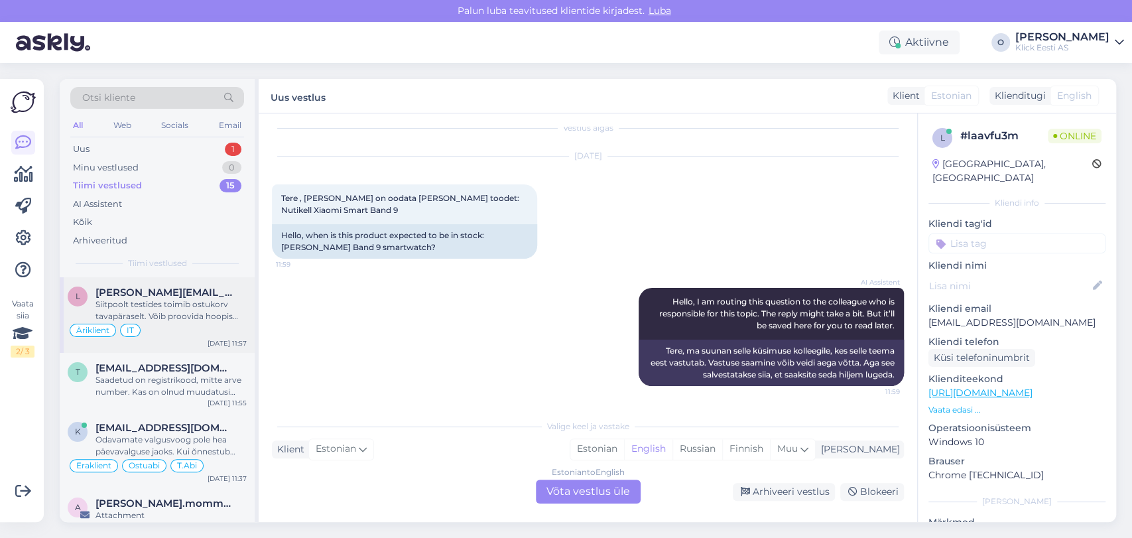
click at [141, 296] on span "[PERSON_NAME][EMAIL_ADDRESS][DOMAIN_NAME]" at bounding box center [165, 293] width 138 height 12
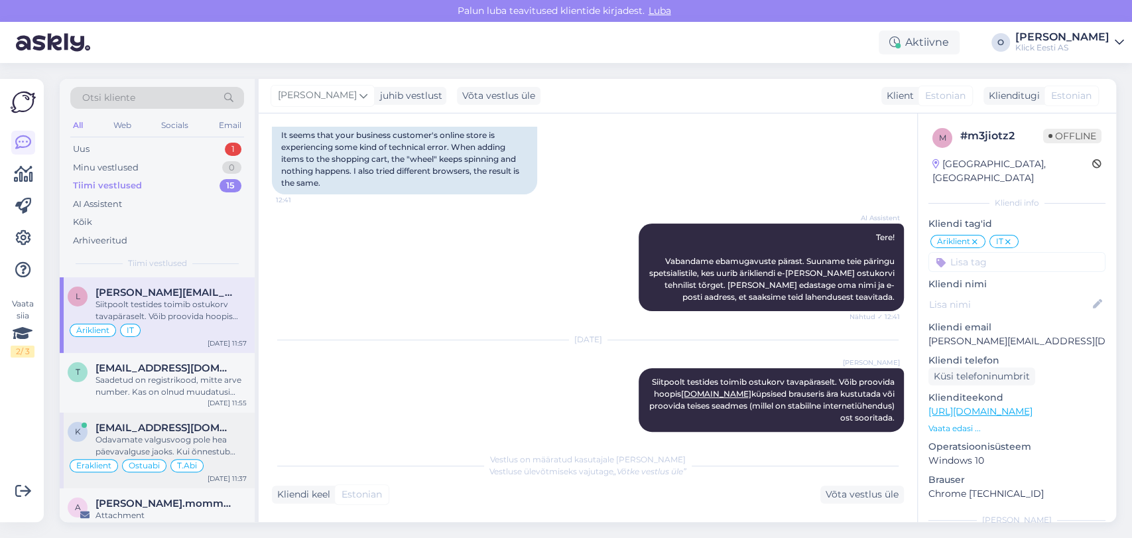
click at [118, 431] on span "[EMAIL_ADDRESS][DOMAIN_NAME]" at bounding box center [165, 428] width 138 height 12
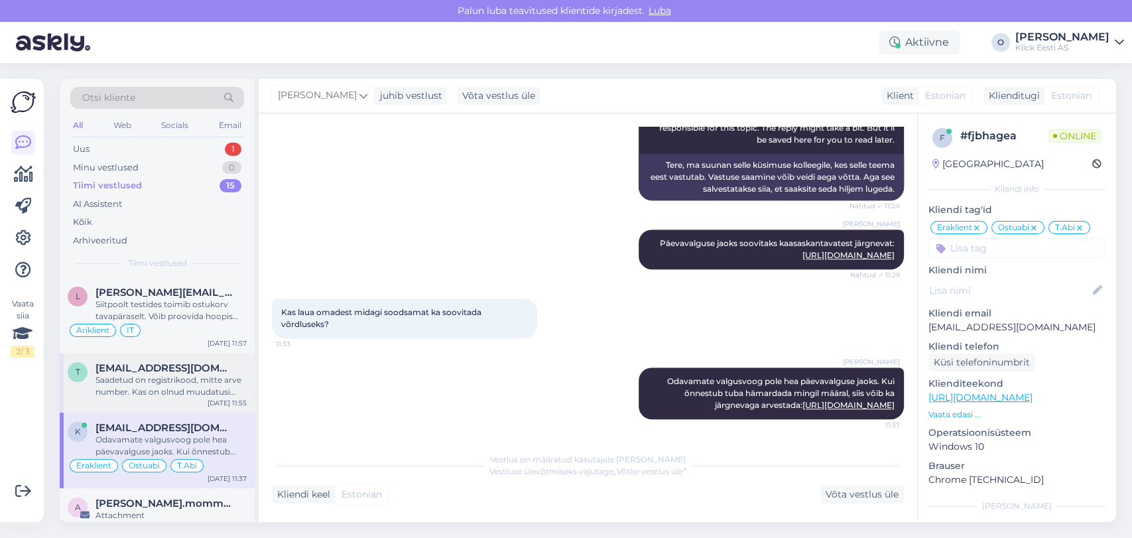
click at [152, 369] on span "[EMAIL_ADDRESS][DOMAIN_NAME]" at bounding box center [165, 368] width 138 height 12
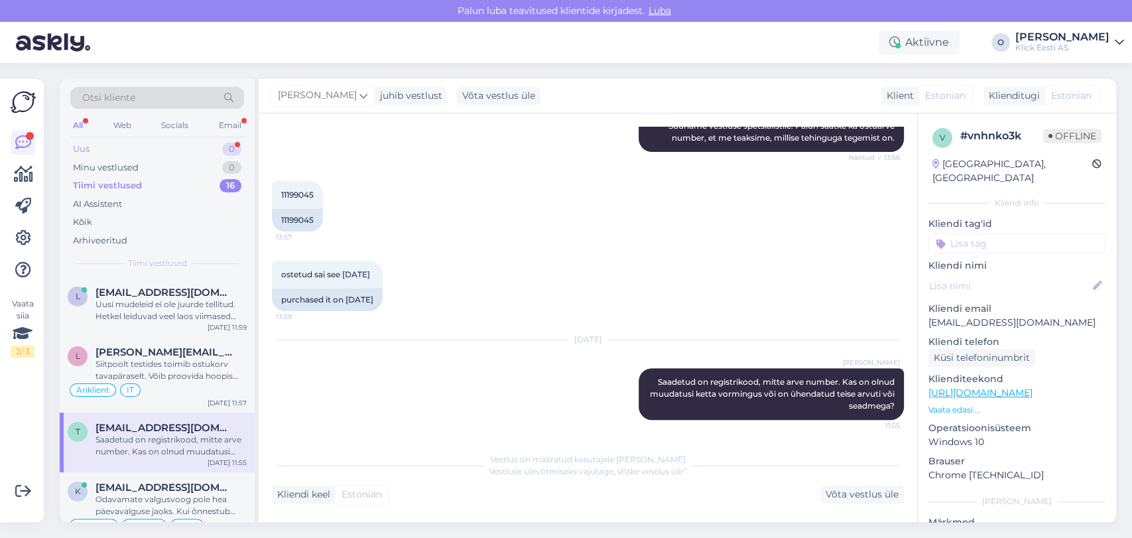
drag, startPoint x: 101, startPoint y: 139, endPoint x: 99, endPoint y: 146, distance: 7.6
click at [99, 146] on div "Otsi kliente All Web Socials Email Uus 0 Minu vestlused 0 Tiimi vestlused 16 AI…" at bounding box center [157, 178] width 195 height 198
click at [99, 146] on div "Uus 0" at bounding box center [157, 149] width 174 height 19
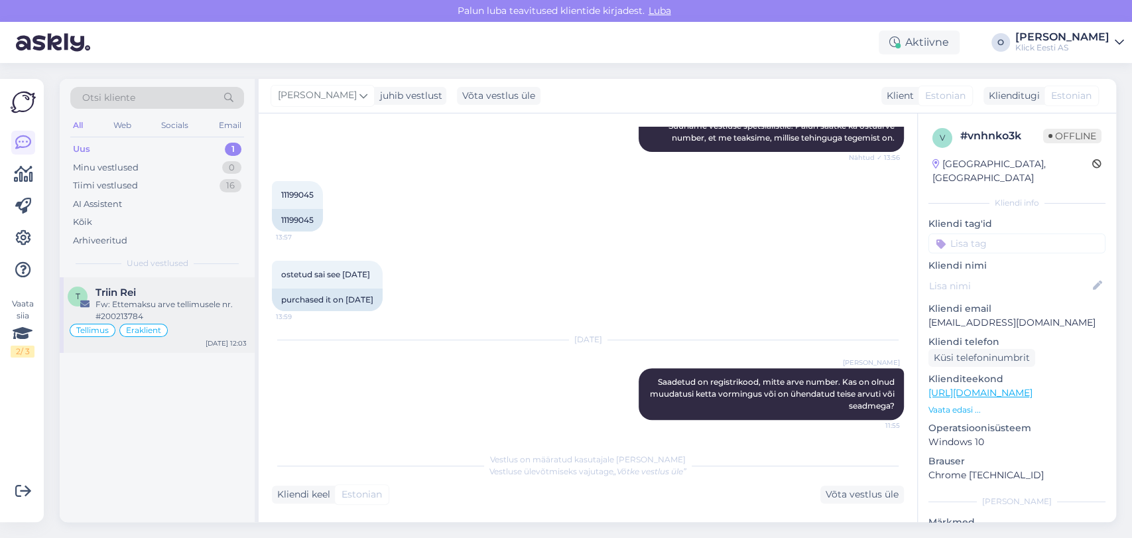
click at [125, 298] on div "Fw: Ettemaksu arve tellimusele nr. #200213784" at bounding box center [171, 310] width 151 height 24
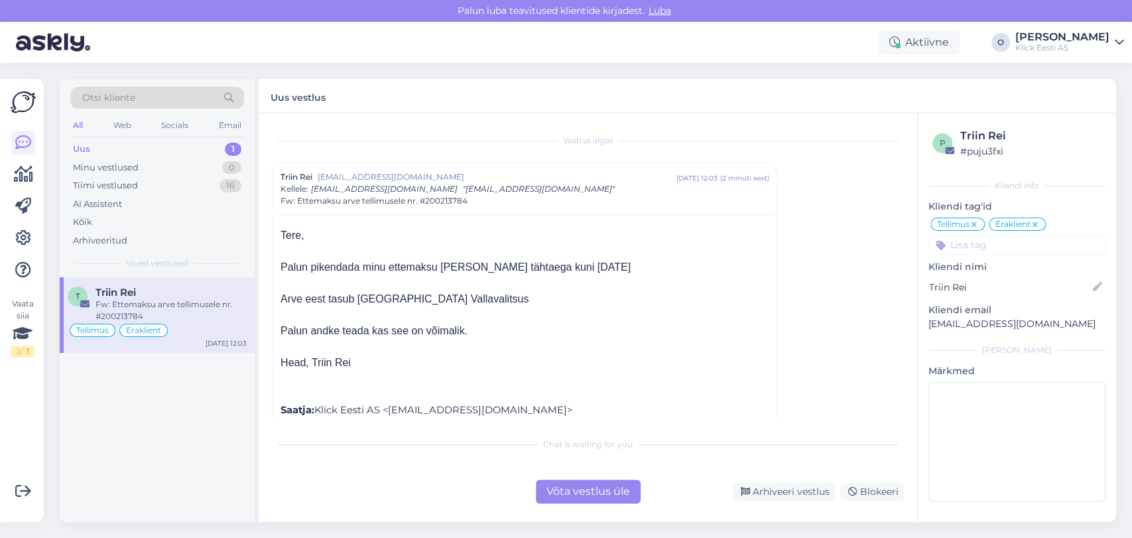
scroll to position [36, 0]
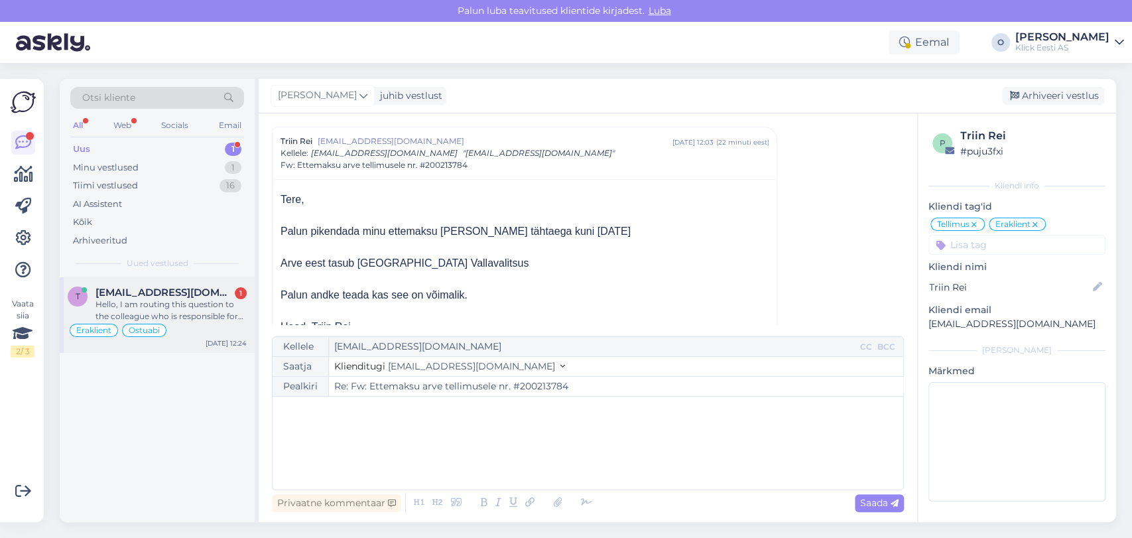
click at [153, 284] on div "t [EMAIL_ADDRESS][DOMAIN_NAME] 1 Hello, I am routing this question to the colle…" at bounding box center [157, 315] width 195 height 76
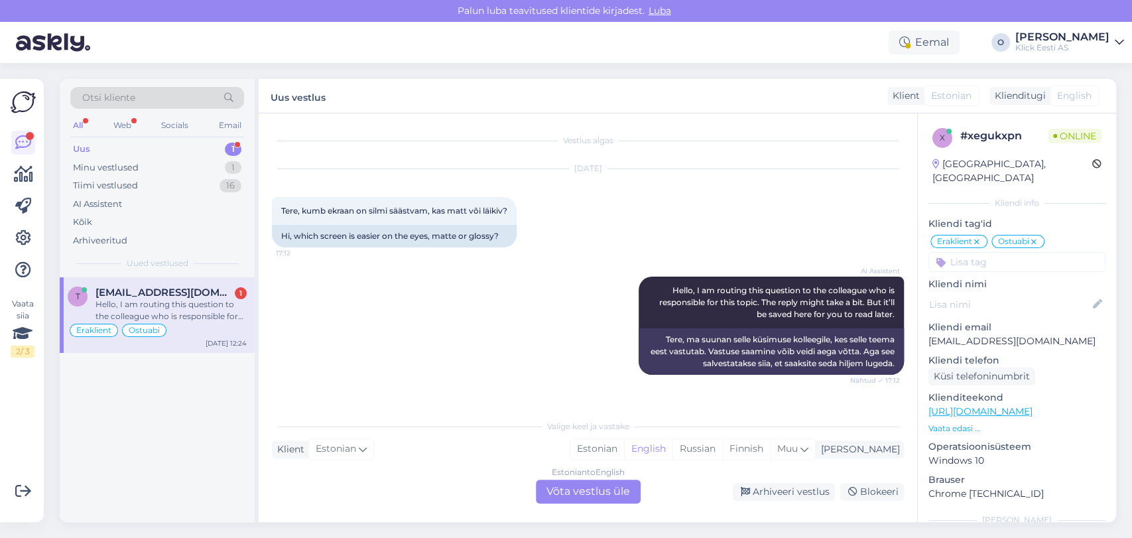
scroll to position [542, 0]
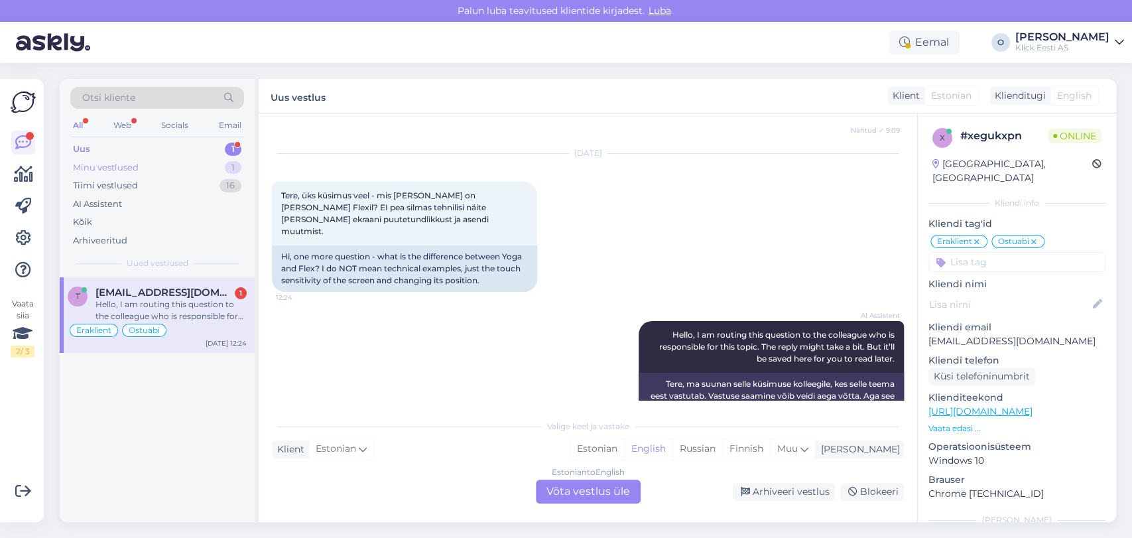
click at [152, 162] on div "Minu vestlused 1" at bounding box center [157, 168] width 174 height 19
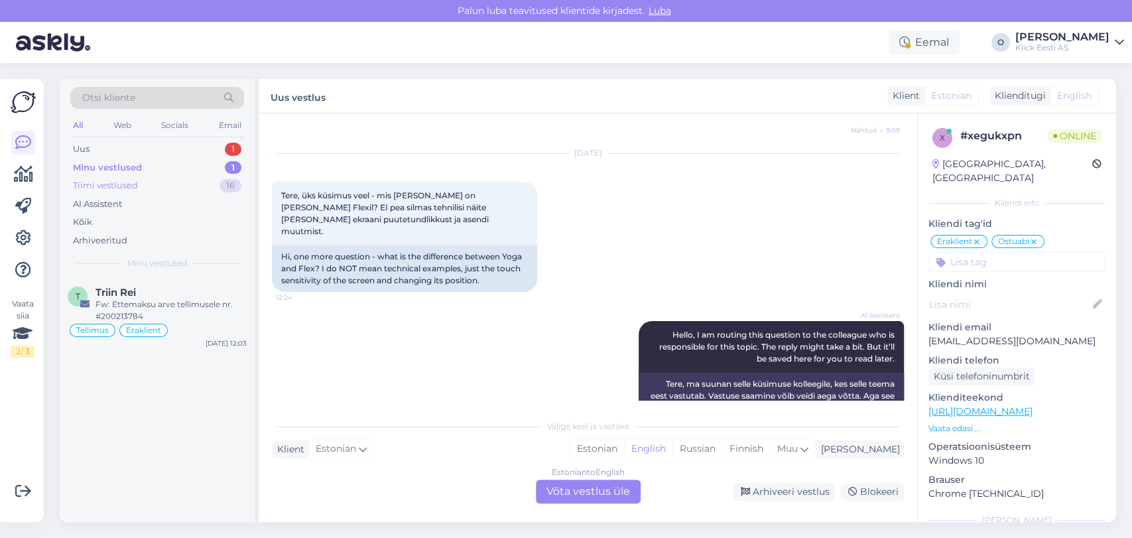
click at [149, 189] on div "Tiimi vestlused 16" at bounding box center [157, 185] width 174 height 19
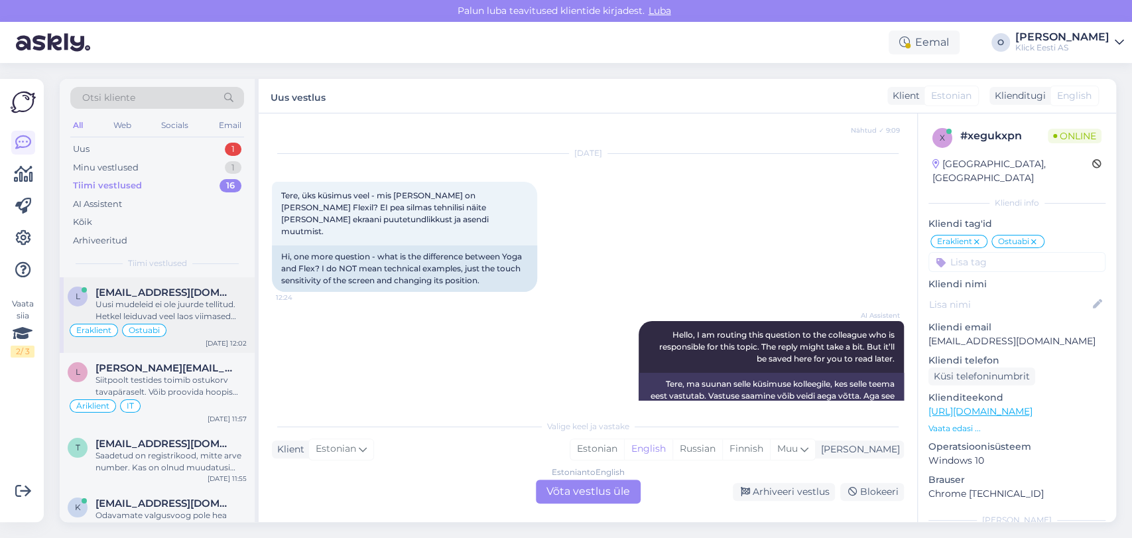
click at [143, 298] on div "Uusi mudeleid ei ole juurde tellitud. Hetkel leiduvad veel laos viimased helesi…" at bounding box center [171, 310] width 151 height 24
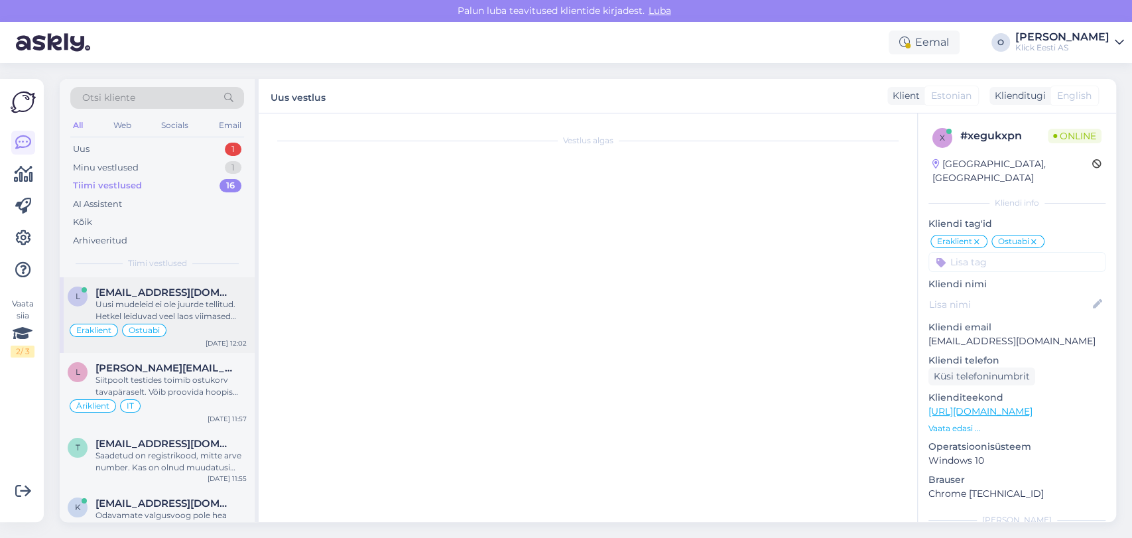
scroll to position [48, 0]
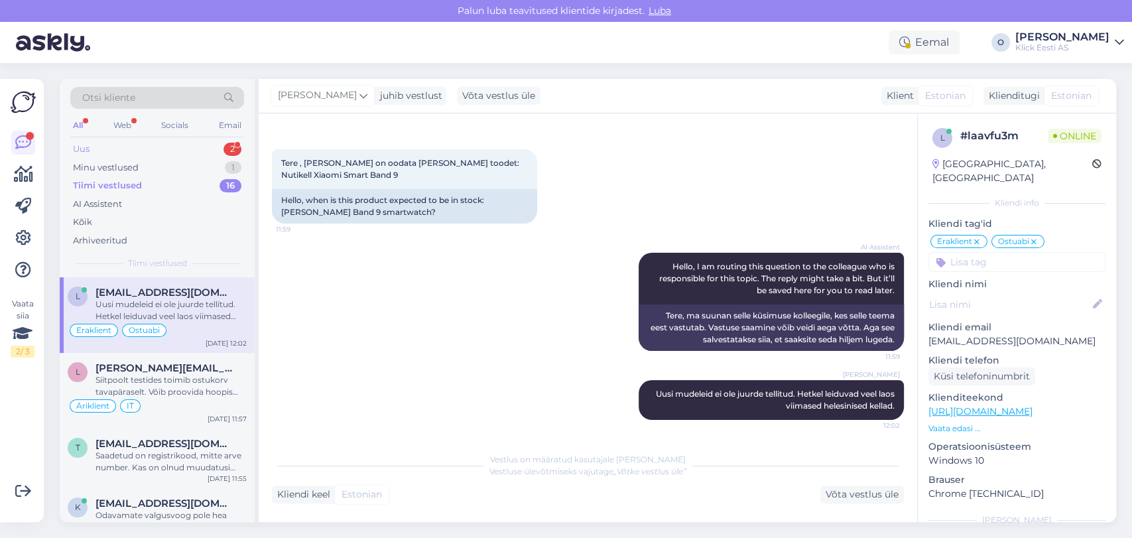
click at [132, 149] on div "Uus 2" at bounding box center [157, 149] width 174 height 19
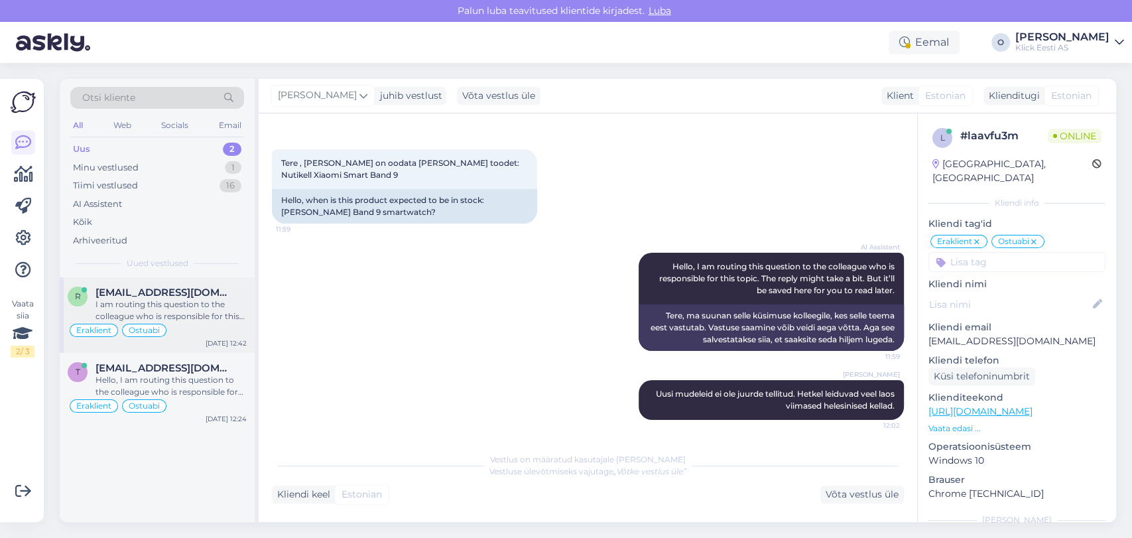
click at [125, 287] on span "[EMAIL_ADDRESS][DOMAIN_NAME]" at bounding box center [165, 293] width 138 height 12
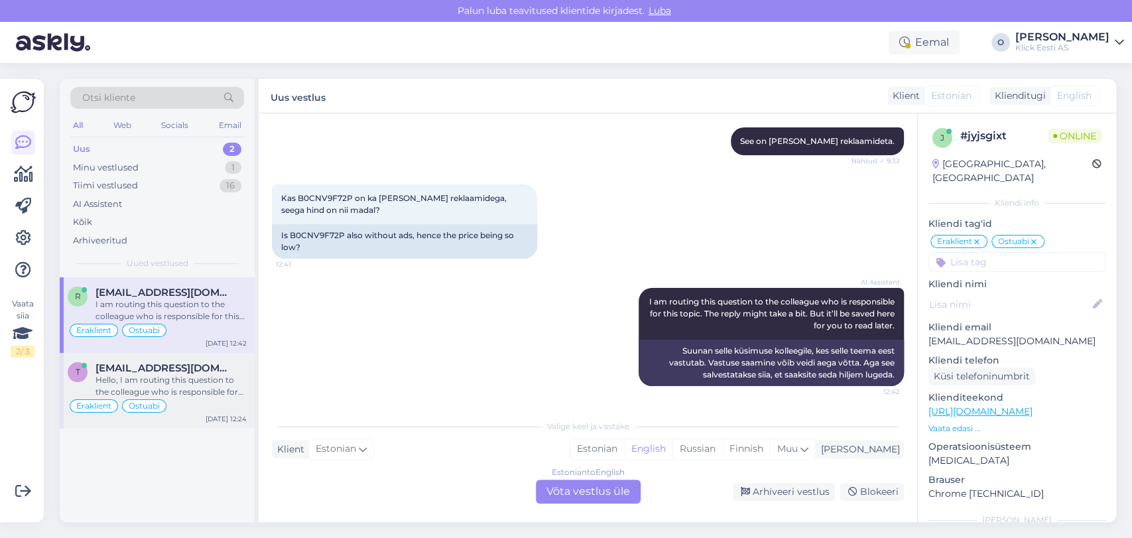
click at [136, 374] on div "Hello, I am routing this question to the colleague who is responsible for this …" at bounding box center [171, 386] width 151 height 24
